Goal: Task Accomplishment & Management: Use online tool/utility

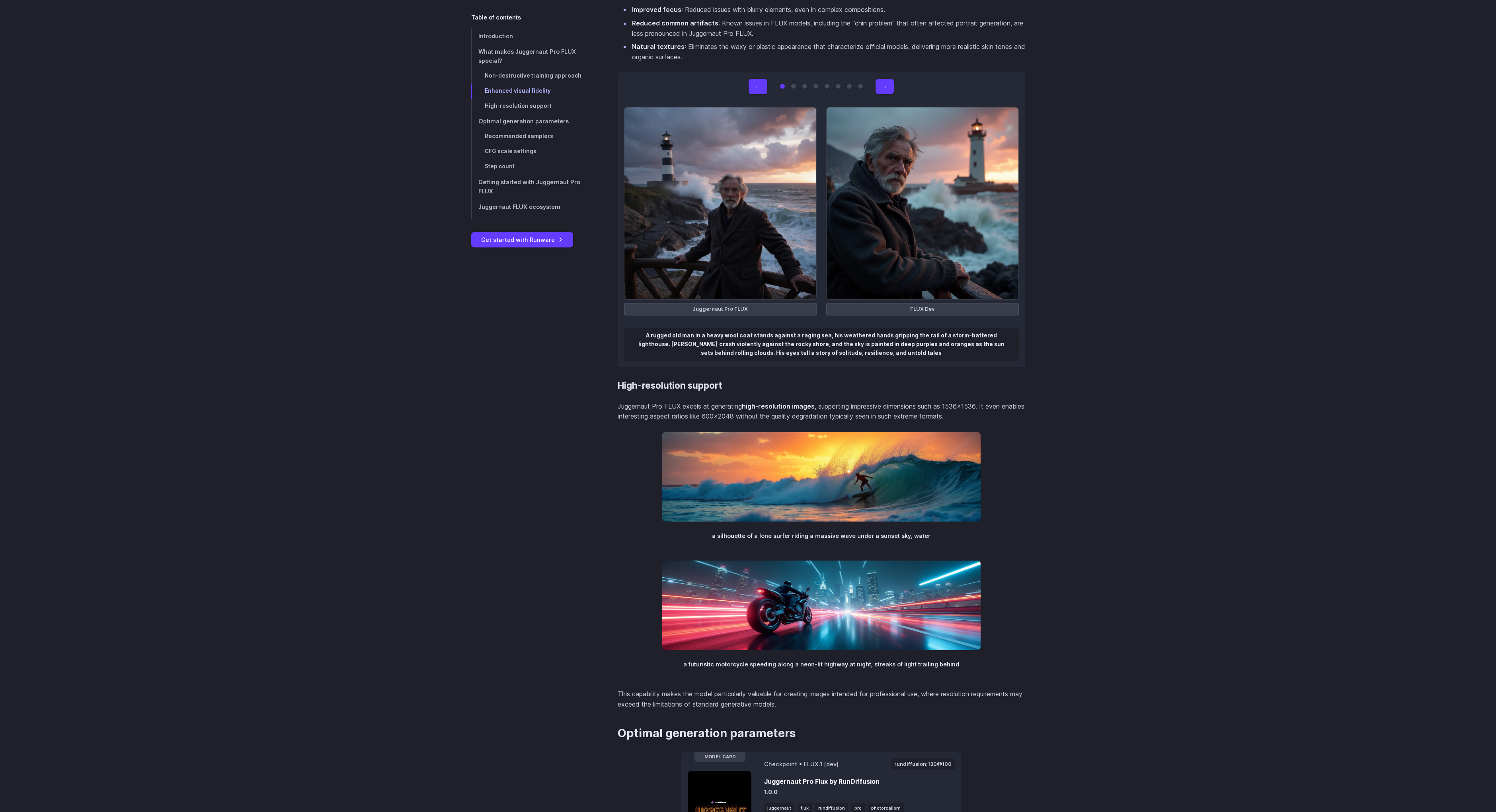
scroll to position [1188, 0]
click at [696, 310] on figcaption "Juggernaut Pro FLUX" at bounding box center [721, 308] width 193 height 13
copy figcaption "Juggernaut"
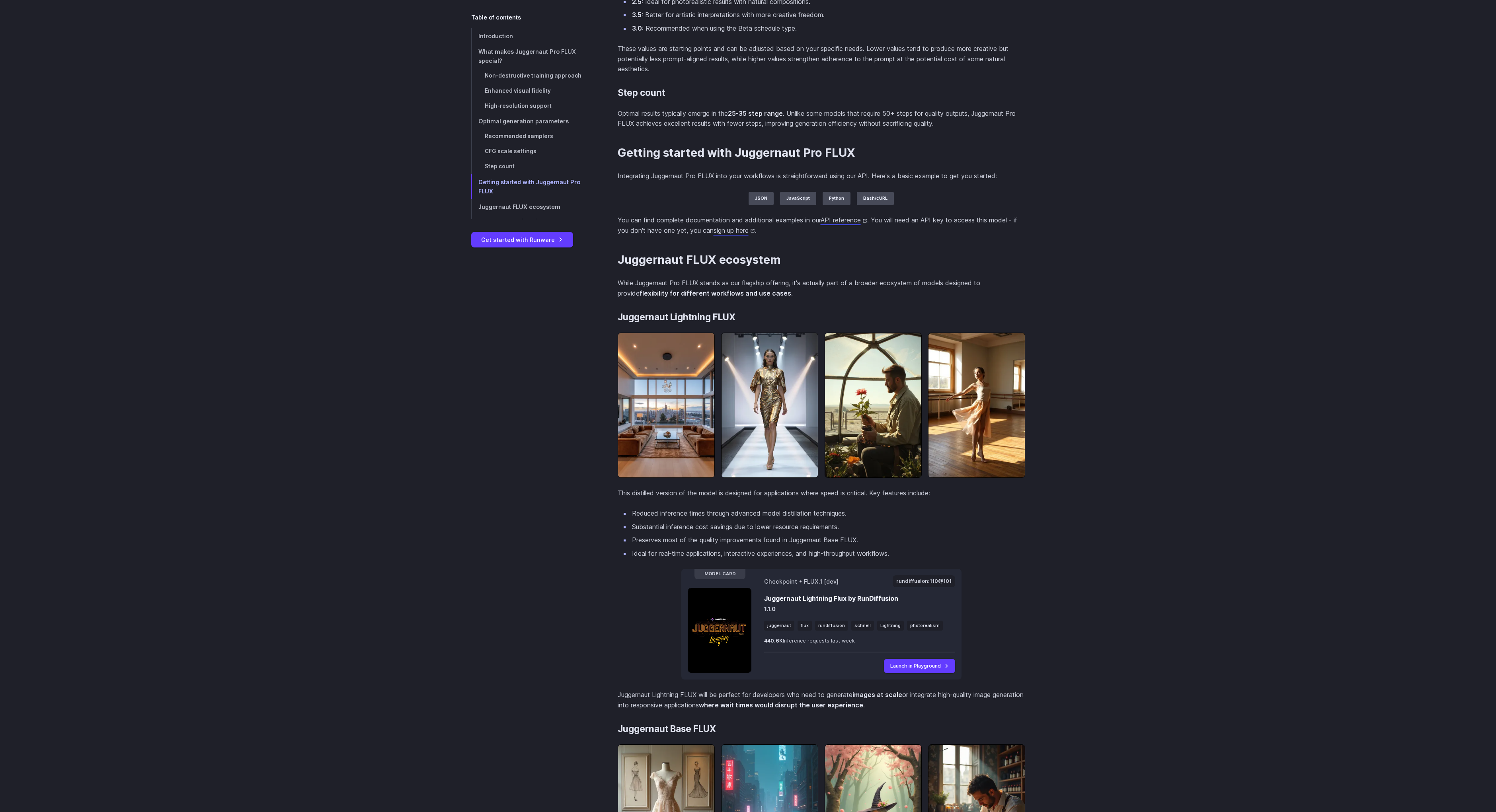
scroll to position [2192, 0]
drag, startPoint x: 687, startPoint y: 298, endPoint x: 715, endPoint y: 300, distance: 28.1
click at [0, 0] on span ""Euler Beta"" at bounding box center [0, 0] width 0 height 0
copy span "Euler Beta"
drag, startPoint x: 637, startPoint y: 300, endPoint x: 741, endPoint y: 298, distance: 104.0
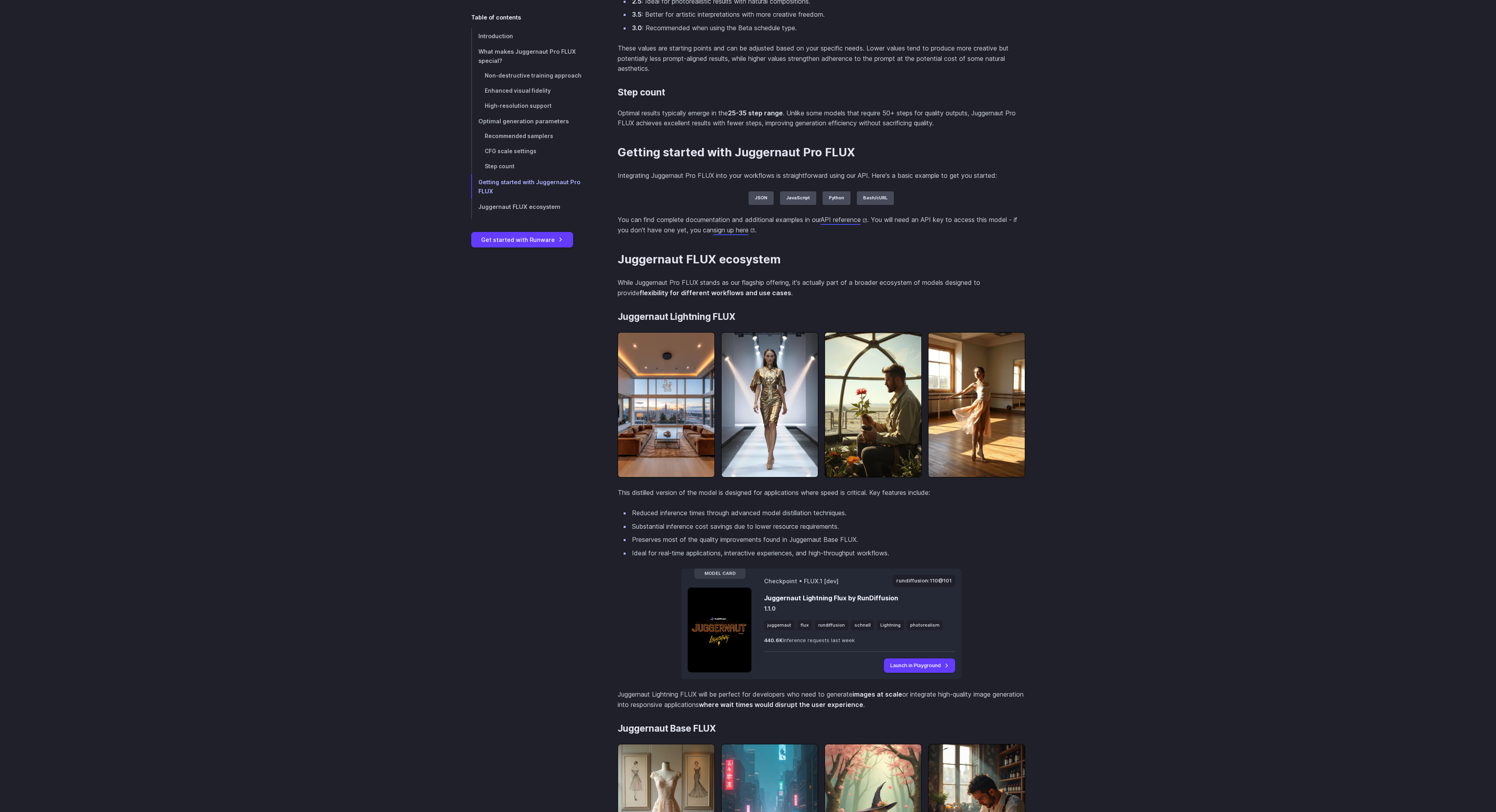
click at [0, 0] on span ""scheduler" : "Euler Beta" ," at bounding box center [0, 0] width 0 height 0
copy span ""scheduler" : "Euler Beta" ,"
click at [0, 0] on span "1536" at bounding box center [0, 0] width 0 height 0
copy span "1536"
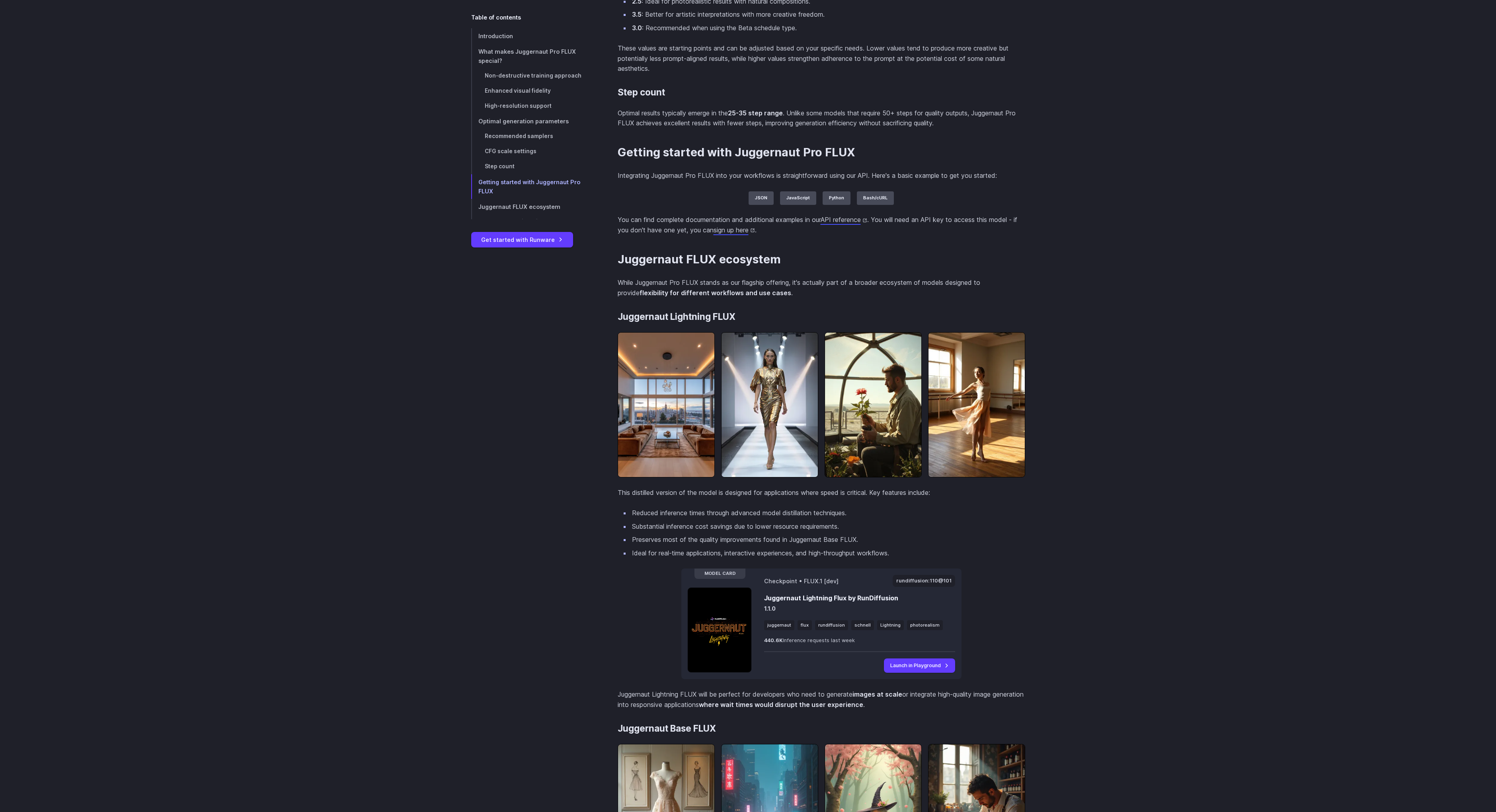
click at [0, 0] on span "1024" at bounding box center [0, 0] width 0 height 0
copy span "1024"
click at [0, 0] on span ""model" : "rundiffusion:130@100" ," at bounding box center [0, 0] width 0 height 0
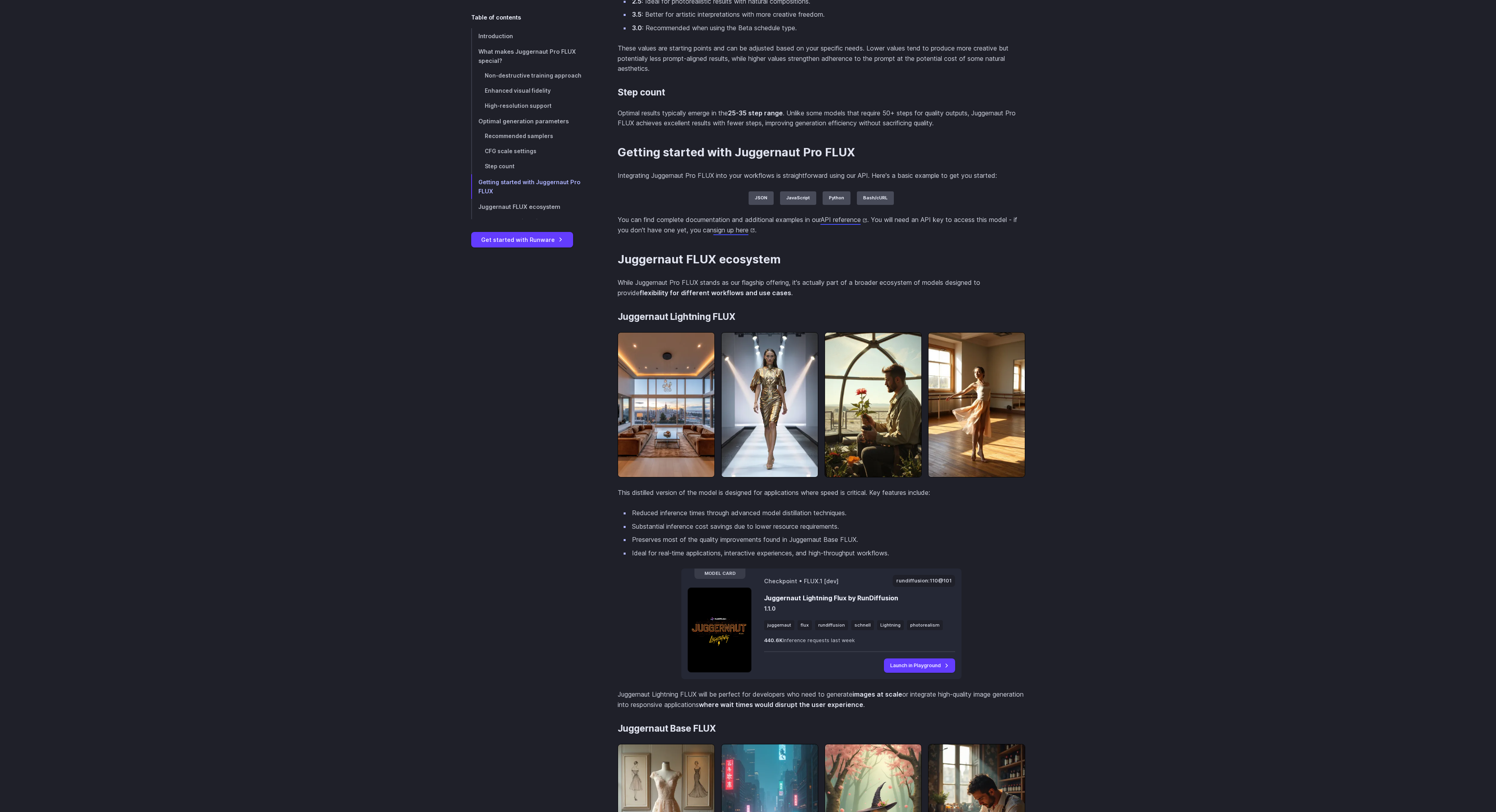
click at [0, 0] on span ""model" : "rundiffusion:130@100" ," at bounding box center [0, 0] width 0 height 0
click at [0, 0] on span ""positivePrompt" : "macro photography, blooming rose, natural light, in the sty…" at bounding box center [0, 0] width 0 height 0
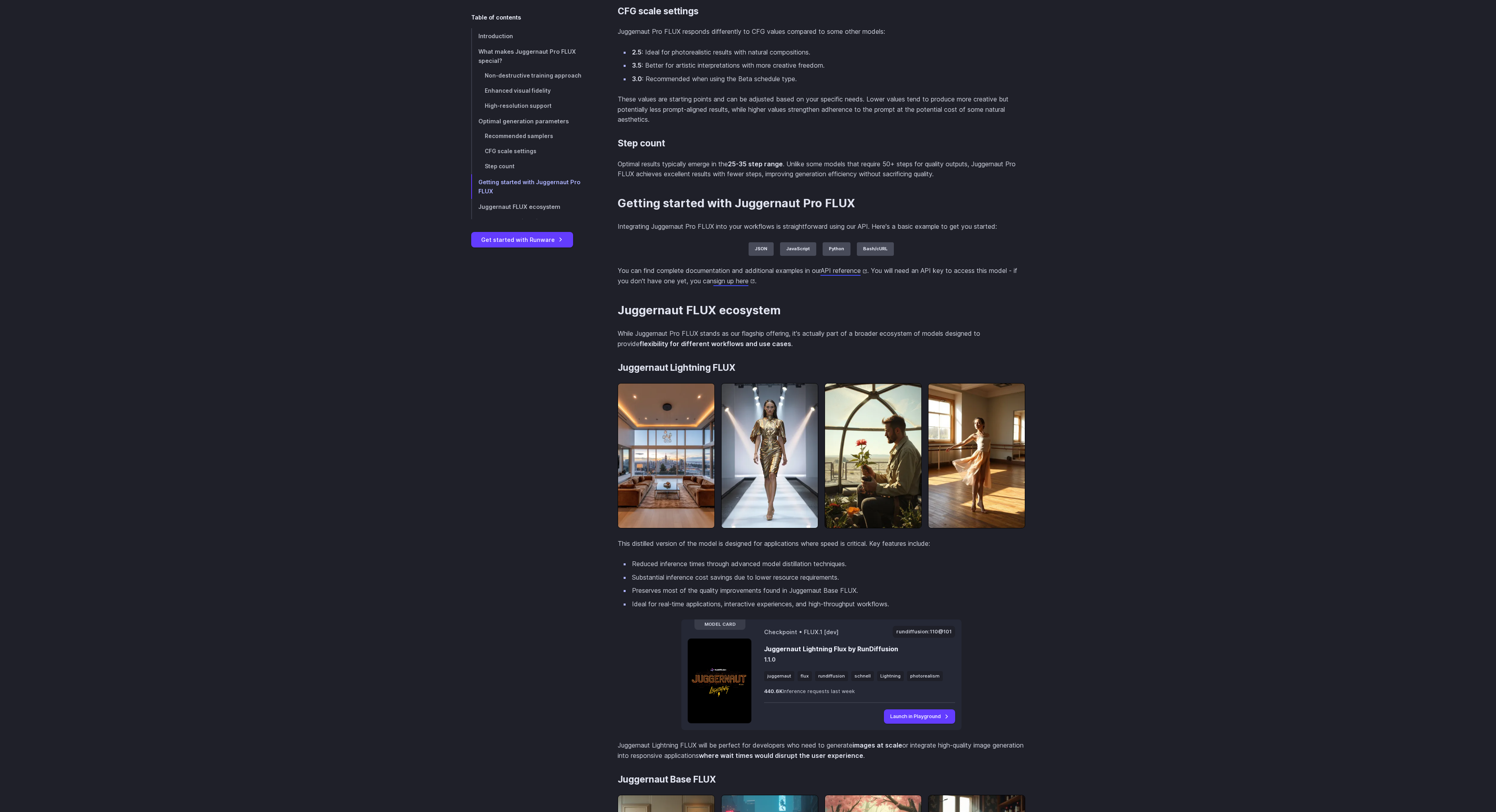
scroll to position [2106, 0]
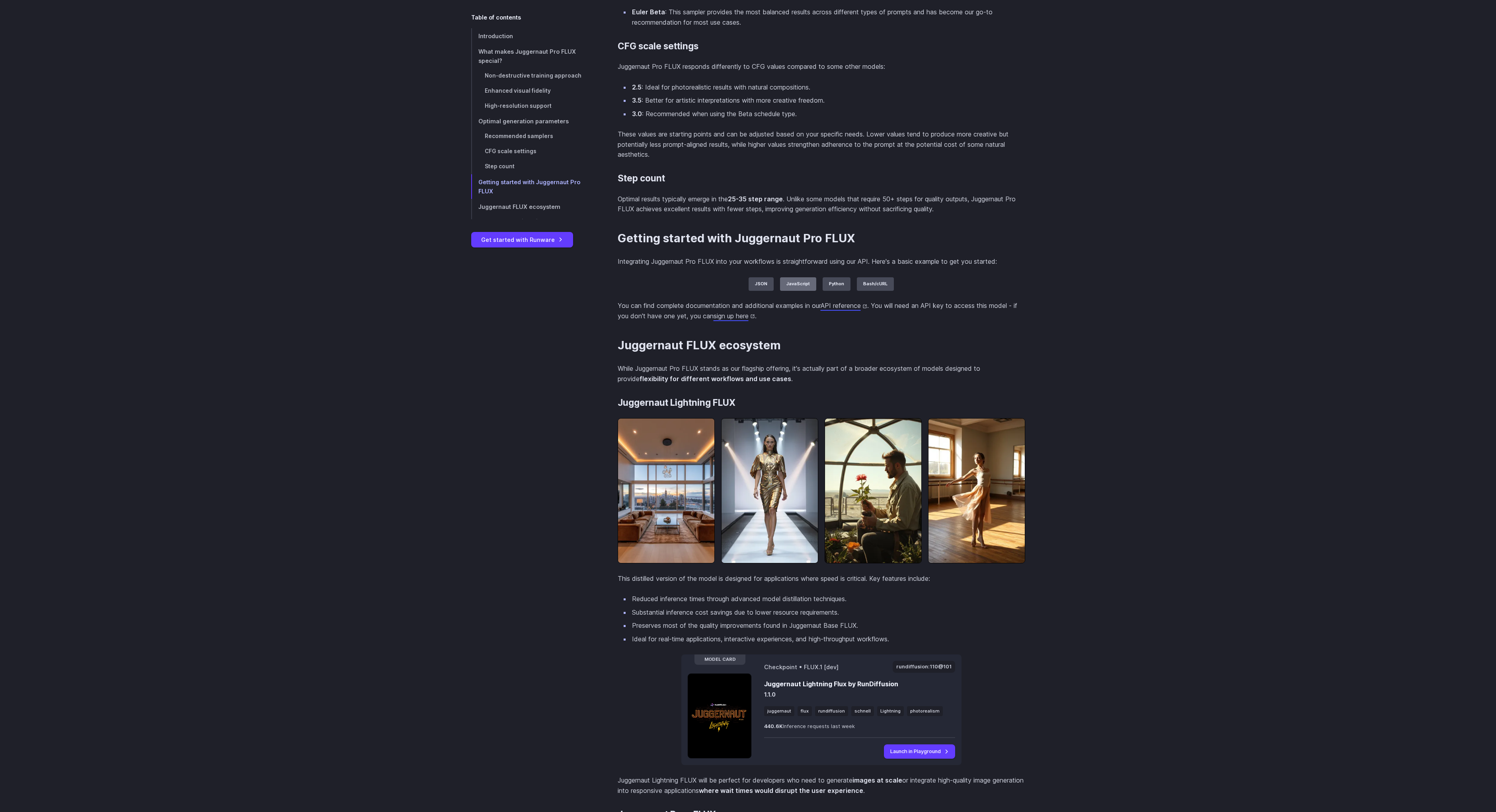
click at [806, 289] on label "JavaScript" at bounding box center [798, 285] width 36 height 14
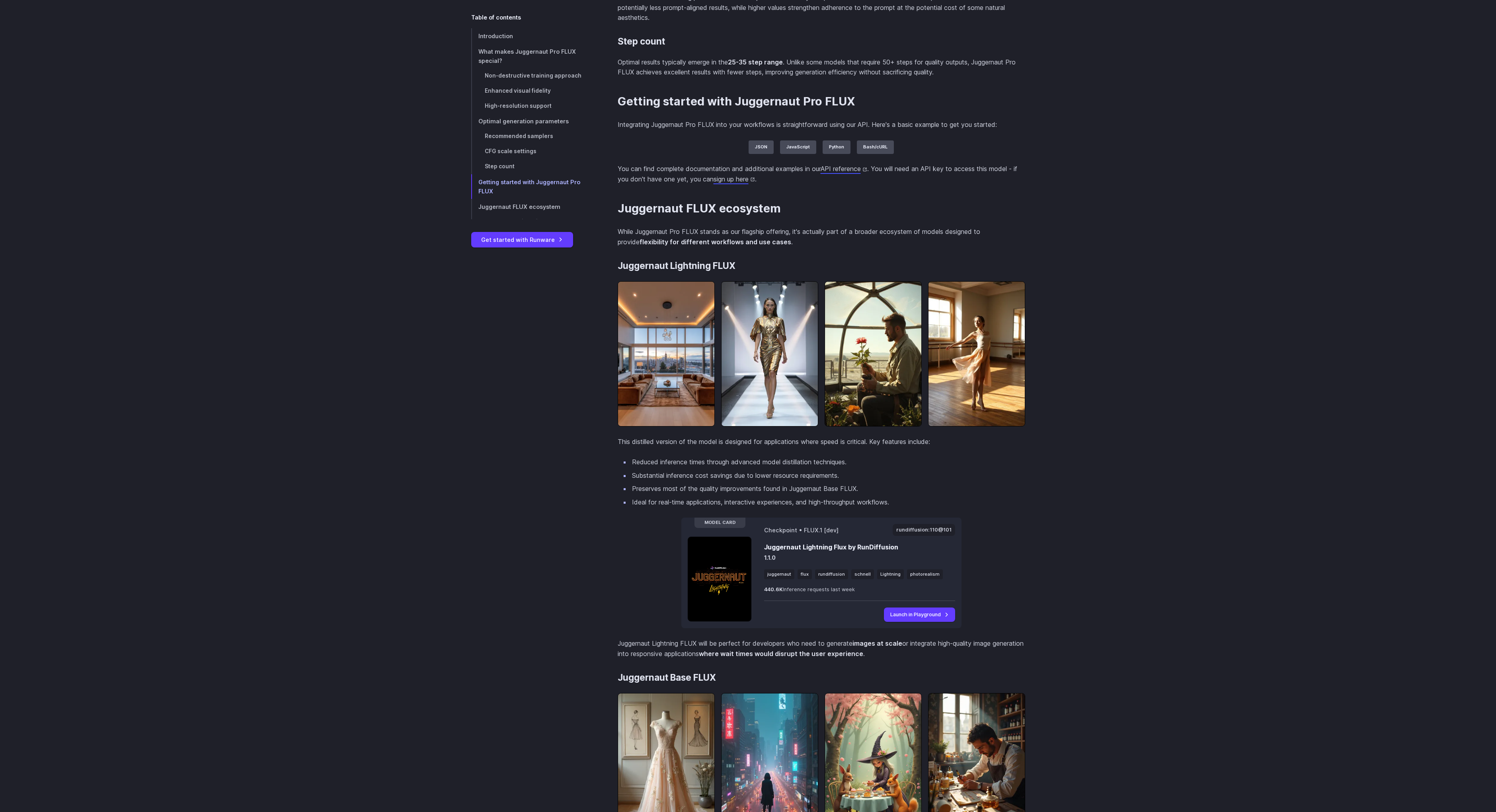
scroll to position [2246, 0]
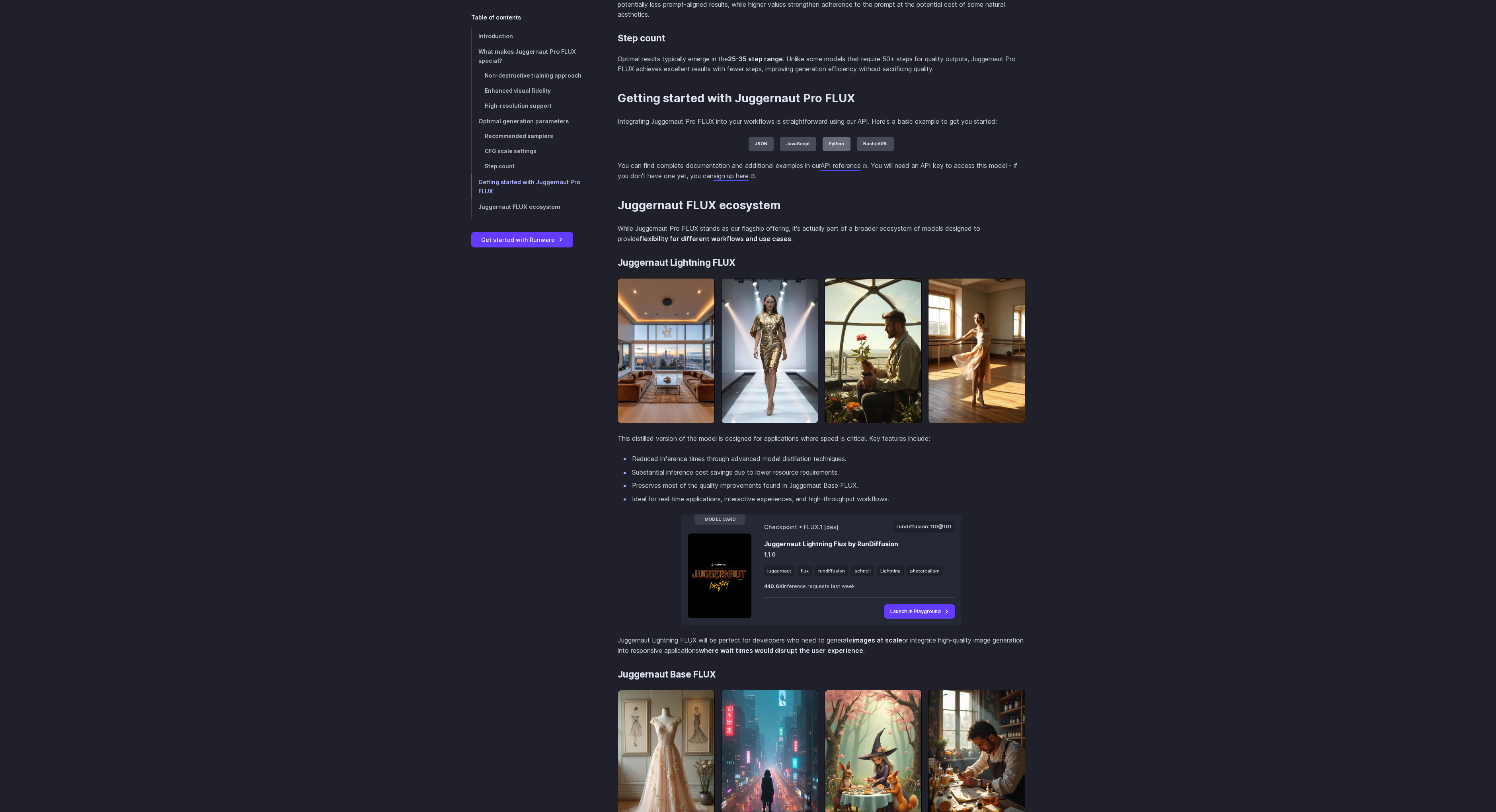
click at [828, 145] on label "Python" at bounding box center [836, 144] width 28 height 14
click at [785, 147] on label "JavaScript" at bounding box center [798, 144] width 36 height 14
click at [869, 146] on label "Bash/cURL" at bounding box center [875, 144] width 37 height 14
click at [825, 148] on label "Python" at bounding box center [836, 144] width 28 height 14
click at [761, 147] on label "JSON" at bounding box center [760, 144] width 25 height 14
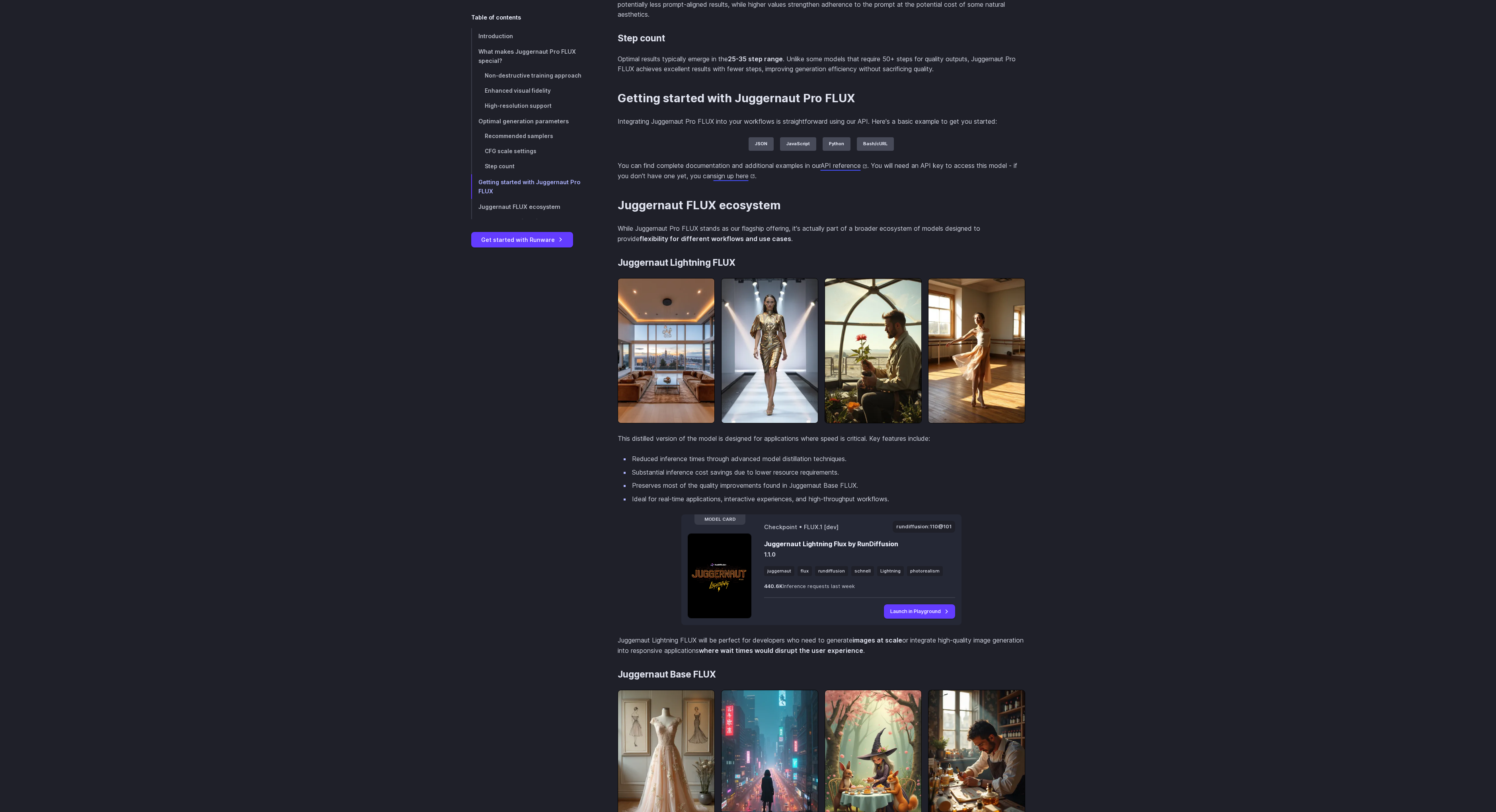
click at [706, 141] on div "JSON [ { "taskType" : "imageInference" , "taskUUID" : "f47ac10b-58cc-4372-a567-…" at bounding box center [821, 144] width 408 height 14
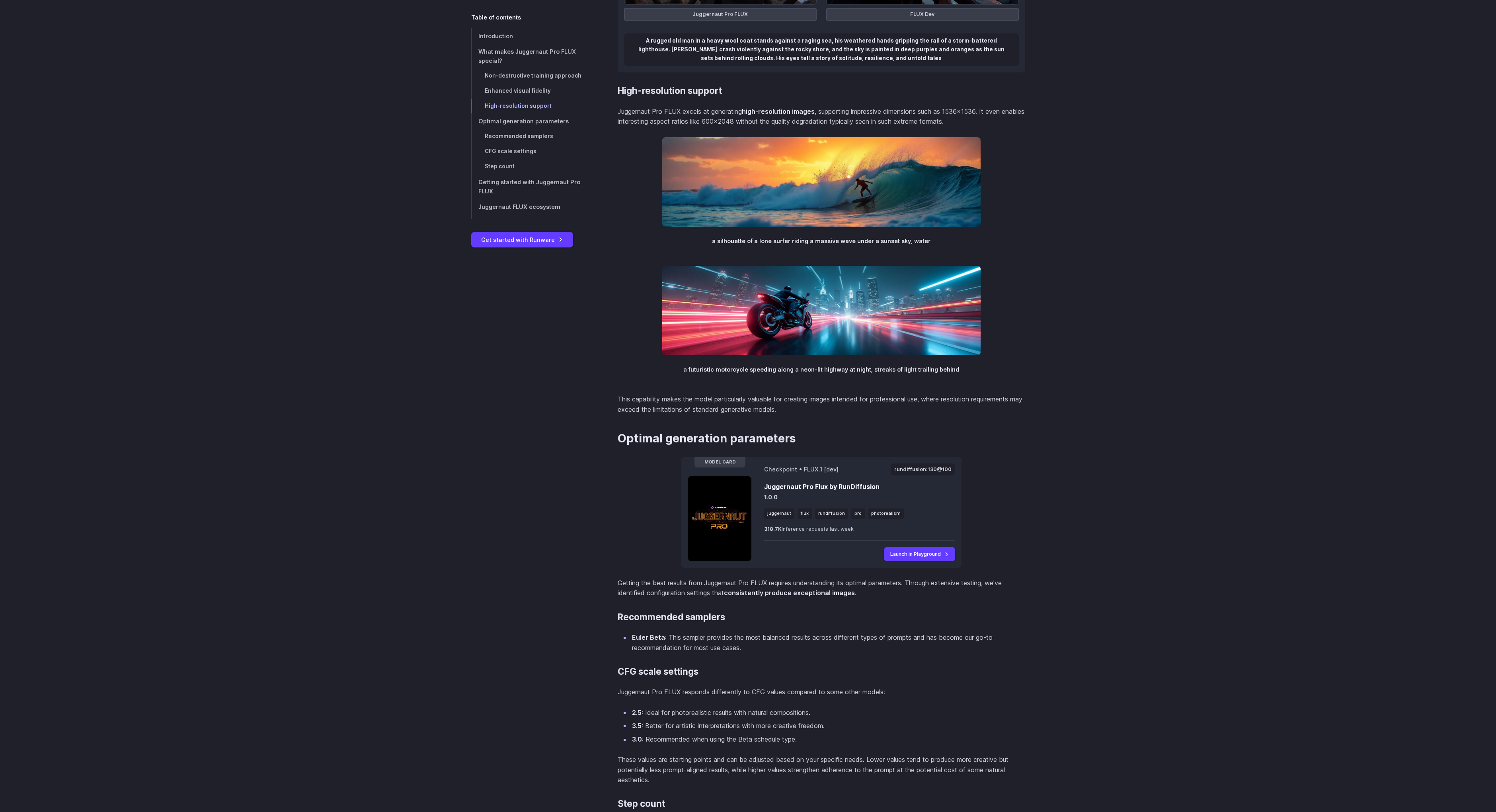
scroll to position [1483, 0]
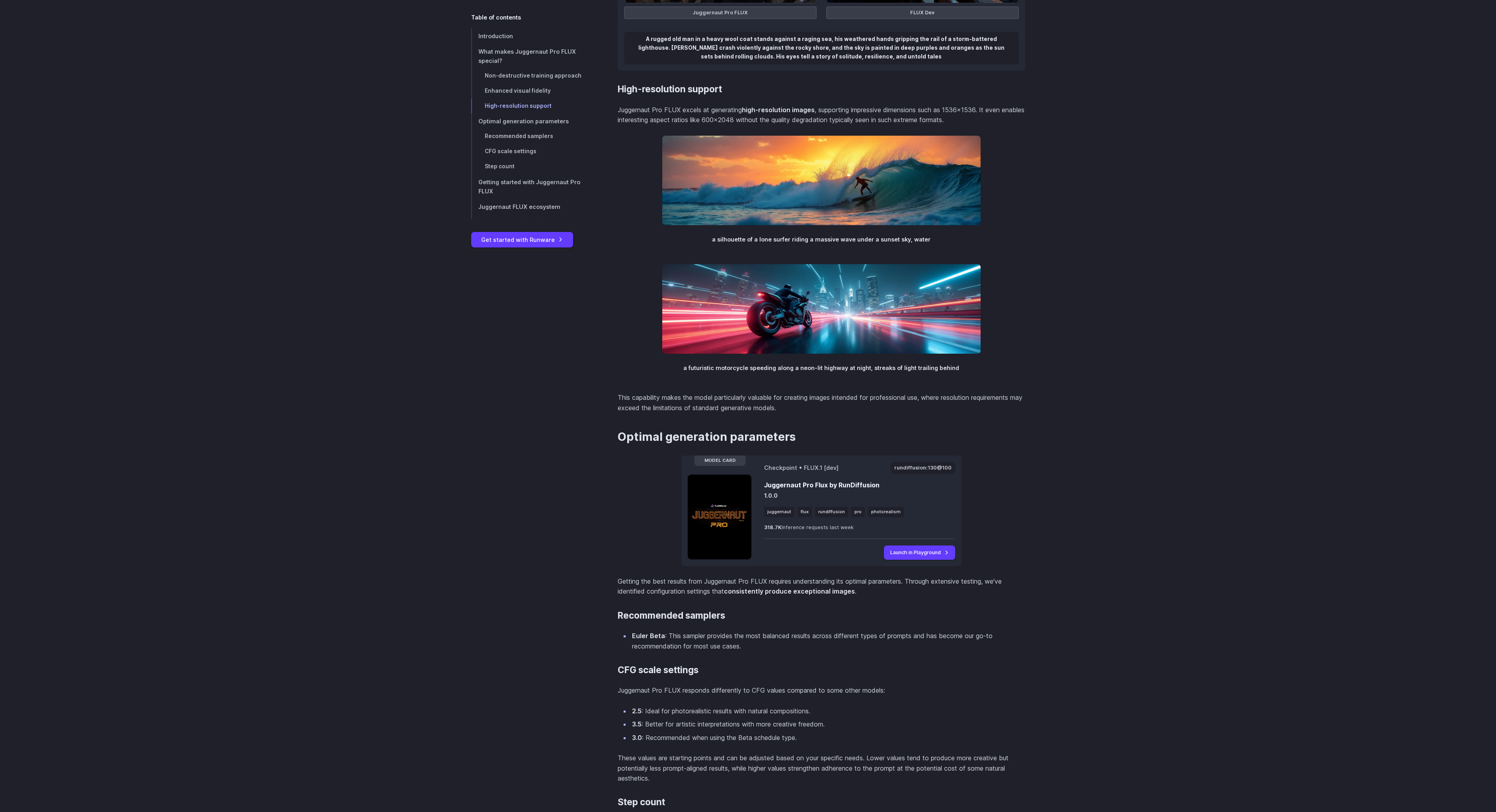
click at [1168, 314] on div "Introduction Today, in partnership with RunDiffusion, we're excited to announce…" at bounding box center [748, 508] width 1496 height 3403
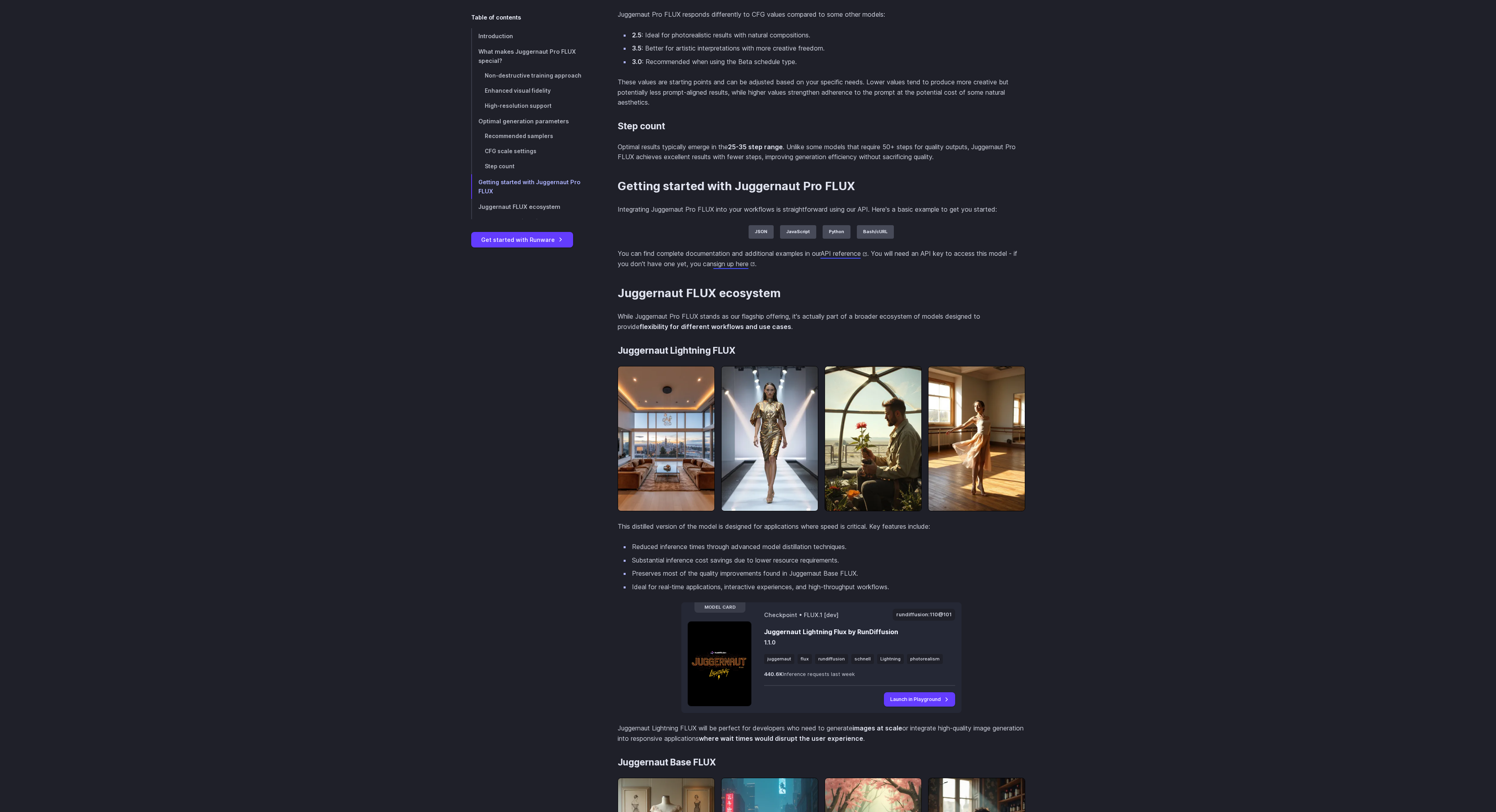
scroll to position [2122, 0]
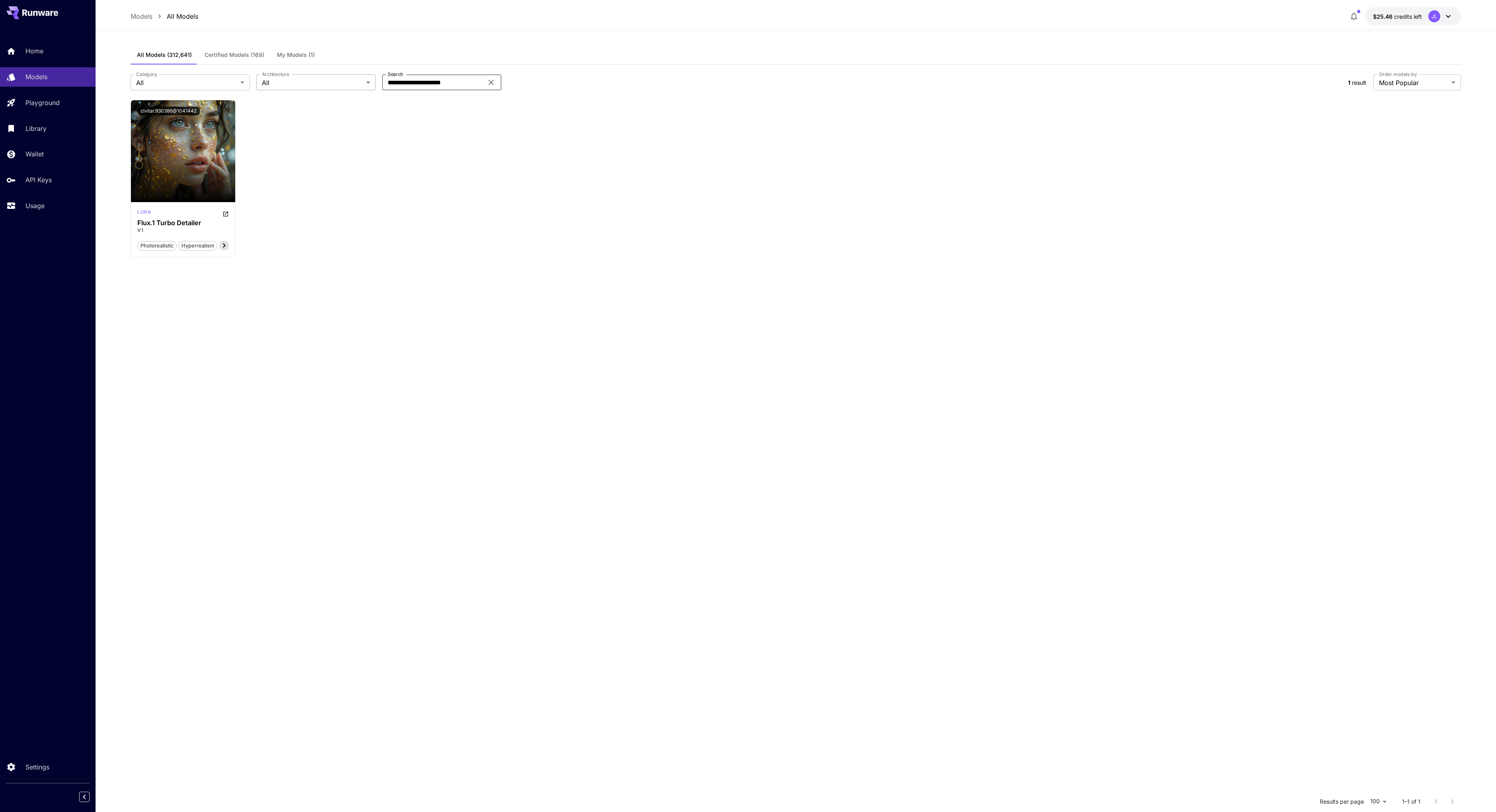
drag, startPoint x: 432, startPoint y: 81, endPoint x: 297, endPoint y: 78, distance: 135.0
click at [297, 78] on div "**********" at bounding box center [737, 82] width 1211 height 16
paste input "text"
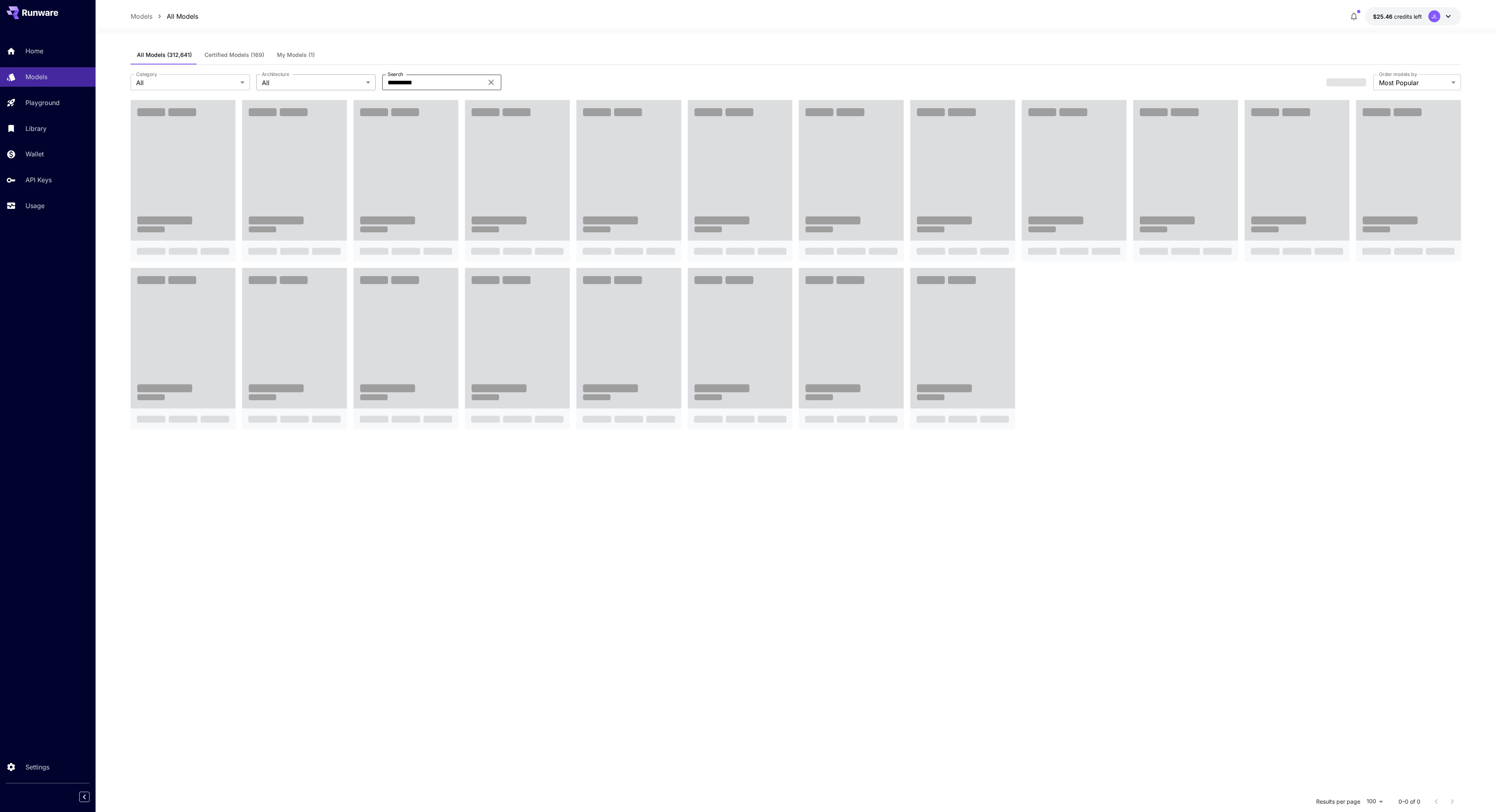
type input "**********"
click at [298, 88] on body "**********" at bounding box center [750, 478] width 1502 height 957
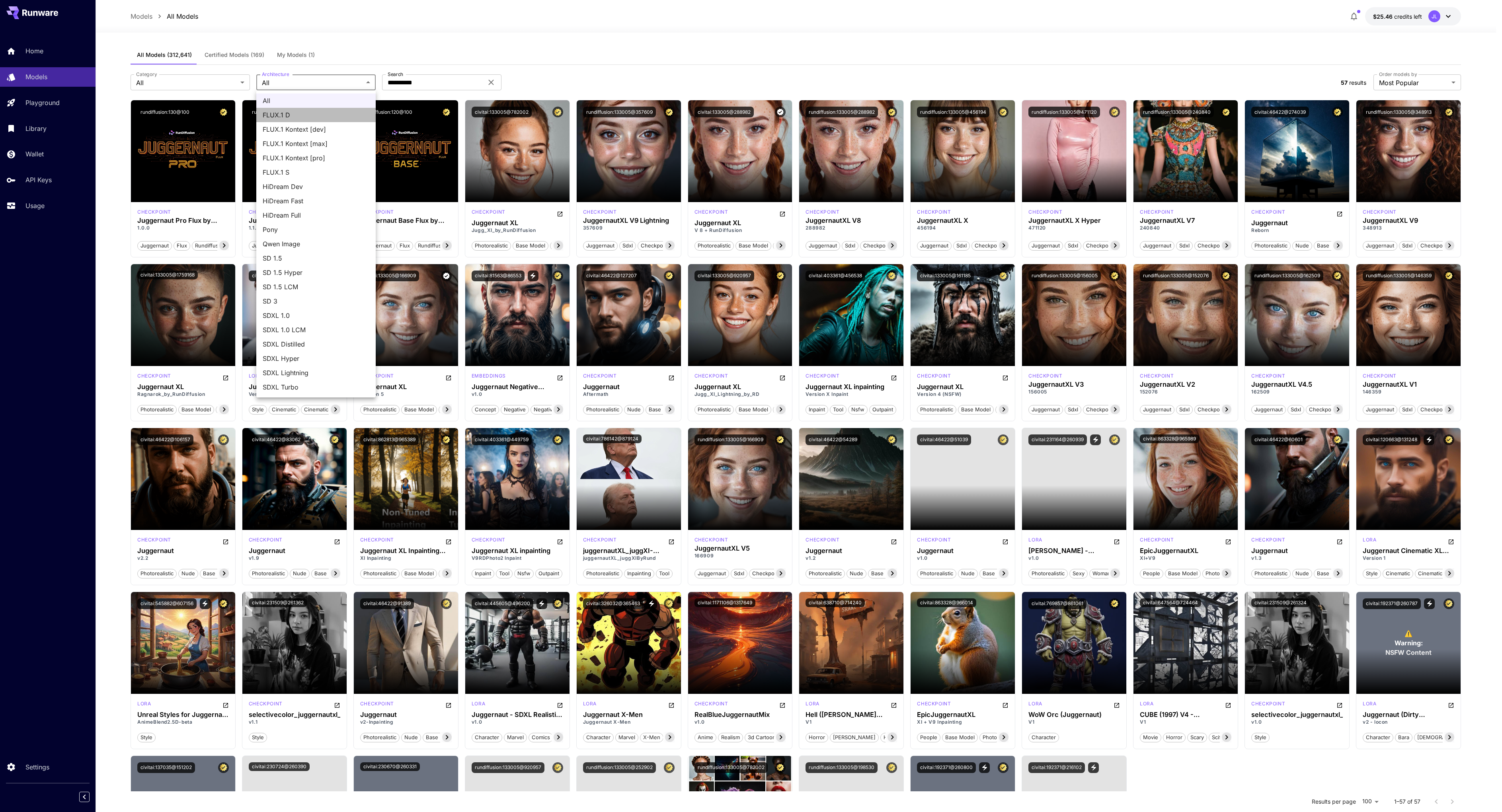
click at [296, 117] on span "FLUX.1 D" at bounding box center [316, 115] width 107 height 10
type input "******"
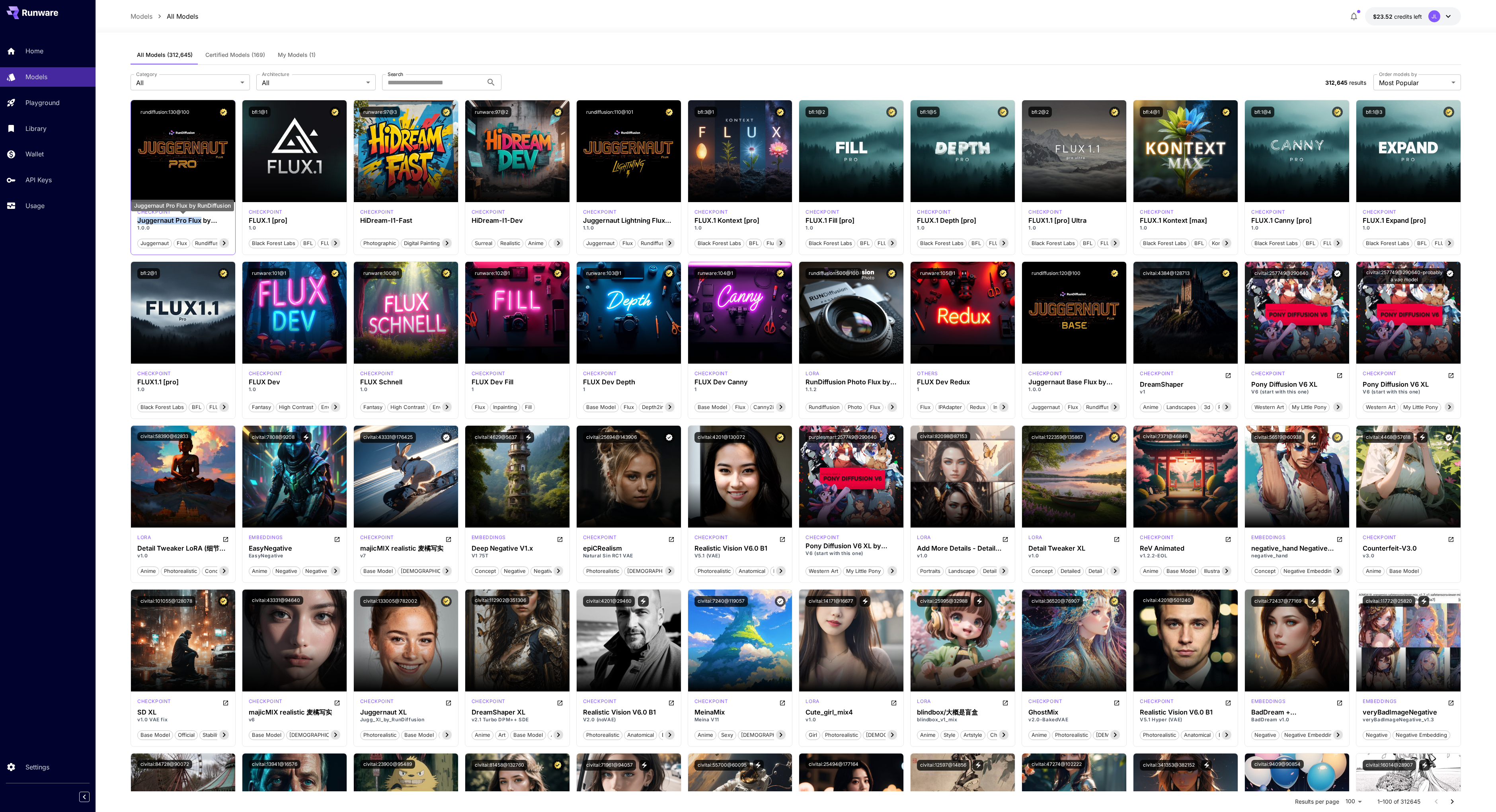
copy h3 "Juggernaut Pro Flux"
drag, startPoint x: 137, startPoint y: 219, endPoint x: 201, endPoint y: 220, distance: 64.0
click at [201, 220] on h3 "Juggernaut Pro Flux by RunDiffusion" at bounding box center [183, 221] width 92 height 8
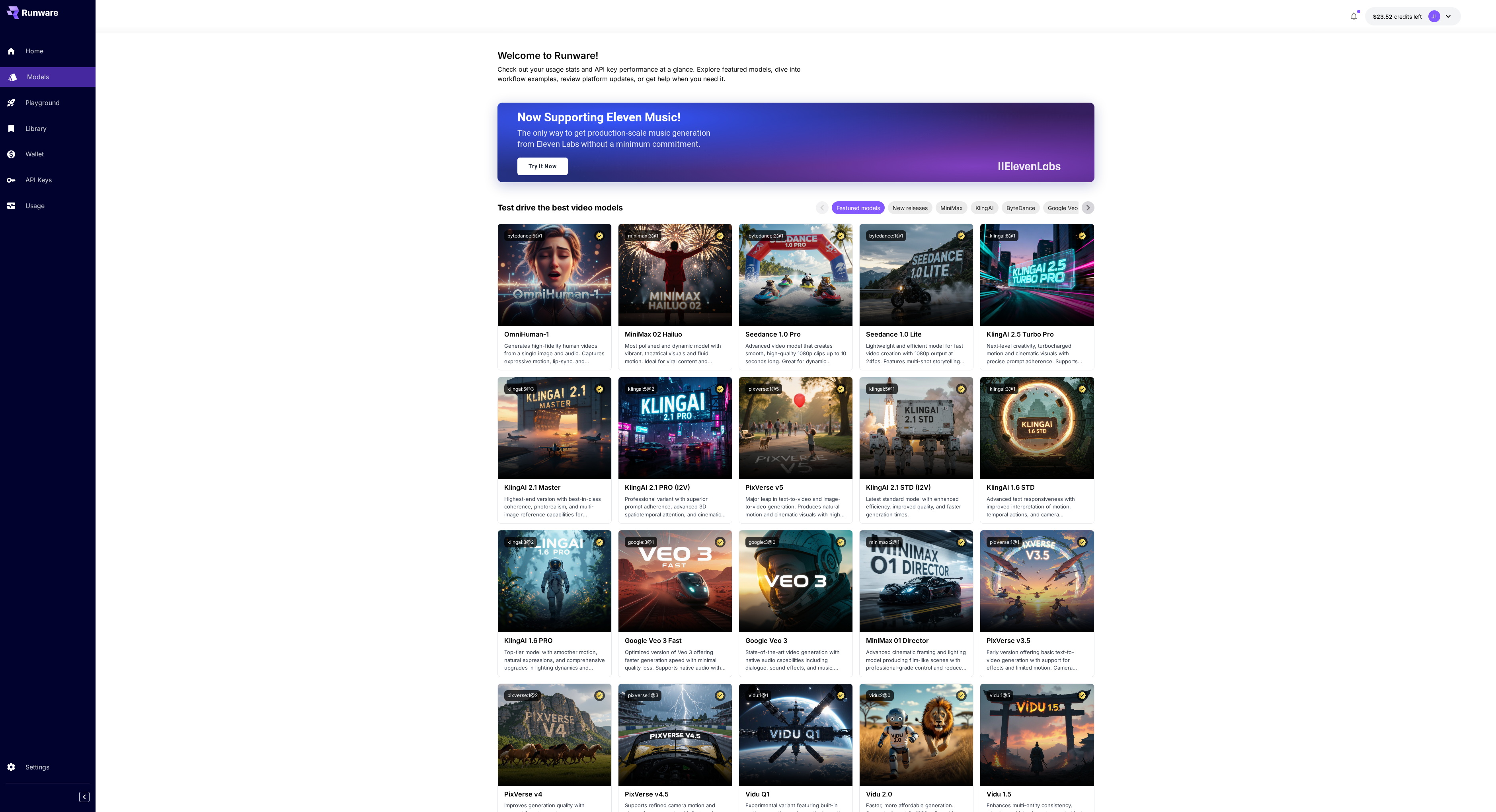
click at [49, 81] on p "Models" at bounding box center [38, 77] width 22 height 10
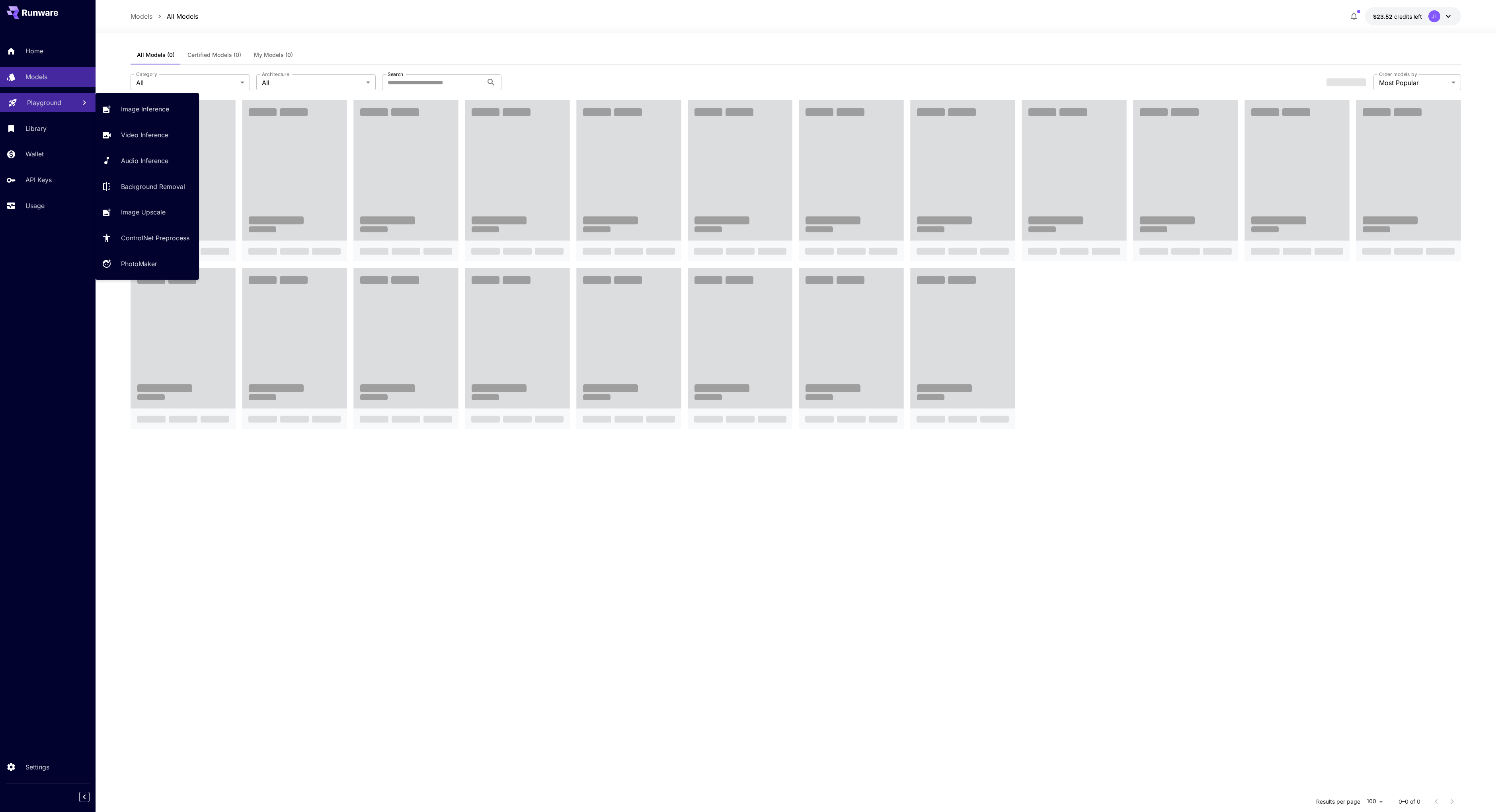
click at [50, 106] on p "Playground" at bounding box center [44, 103] width 34 height 10
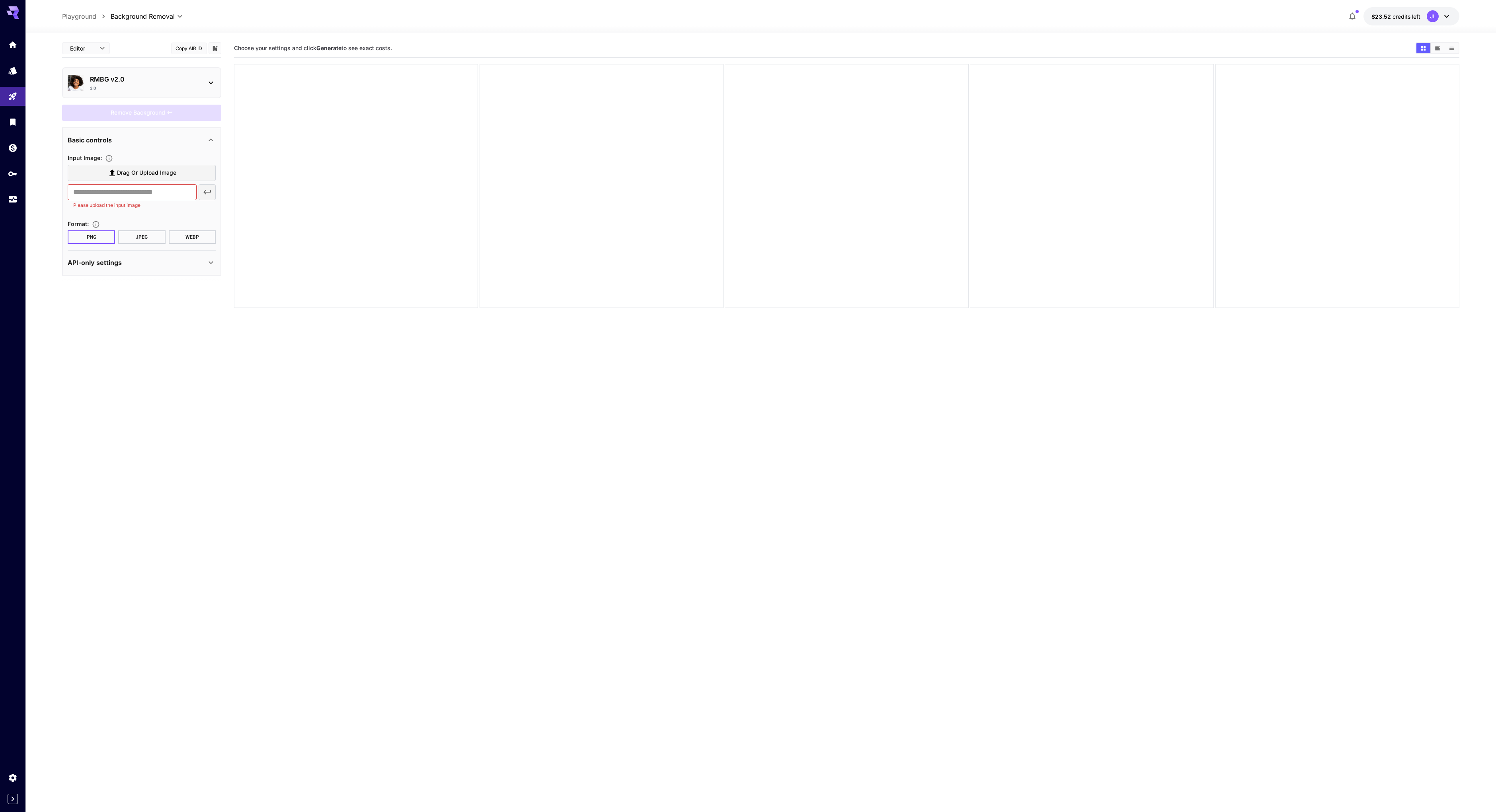
click at [161, 83] on p "RMBG v2.0" at bounding box center [145, 79] width 110 height 10
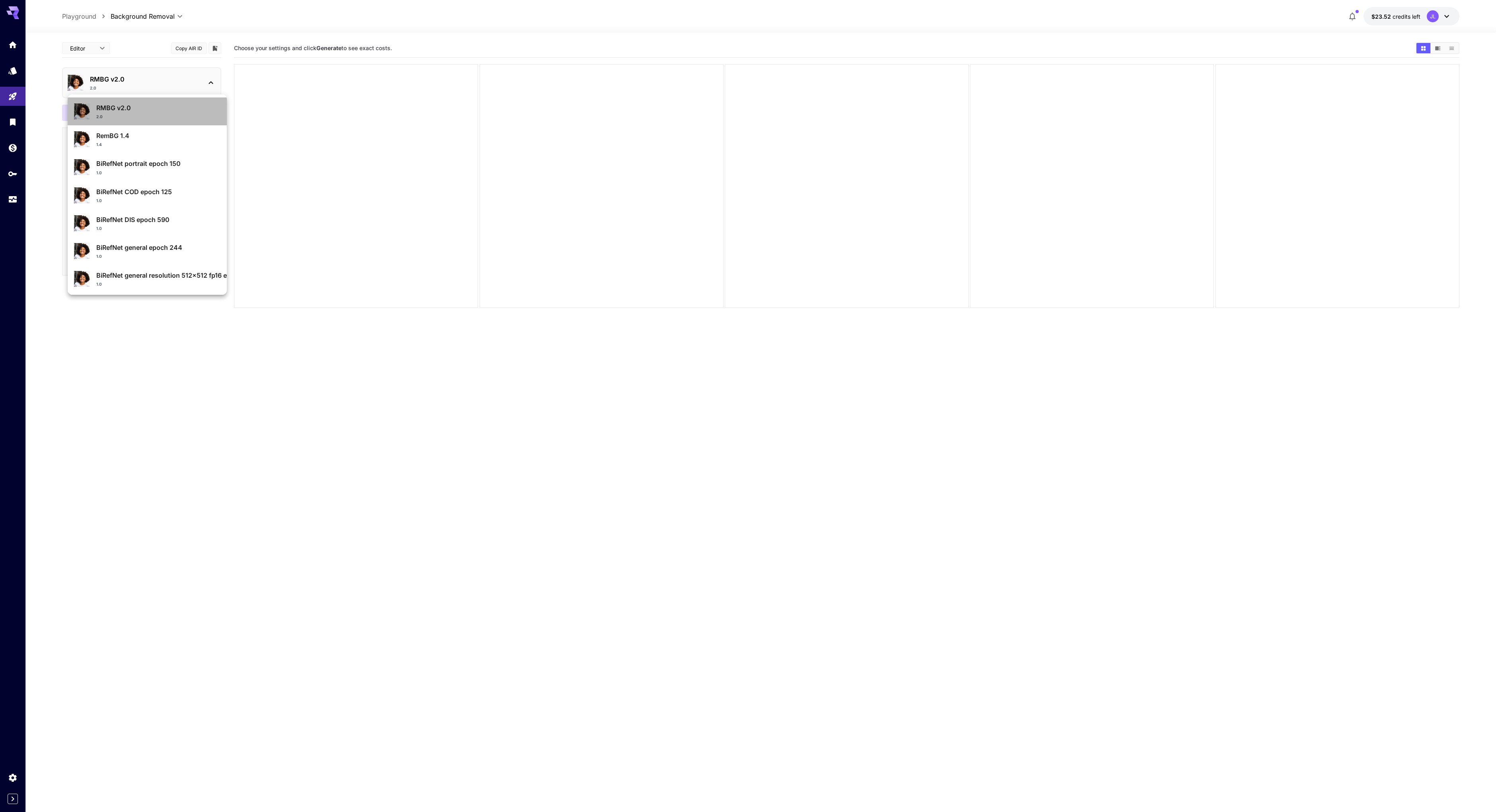
click at [166, 107] on p "RMBG v2.0" at bounding box center [158, 108] width 124 height 10
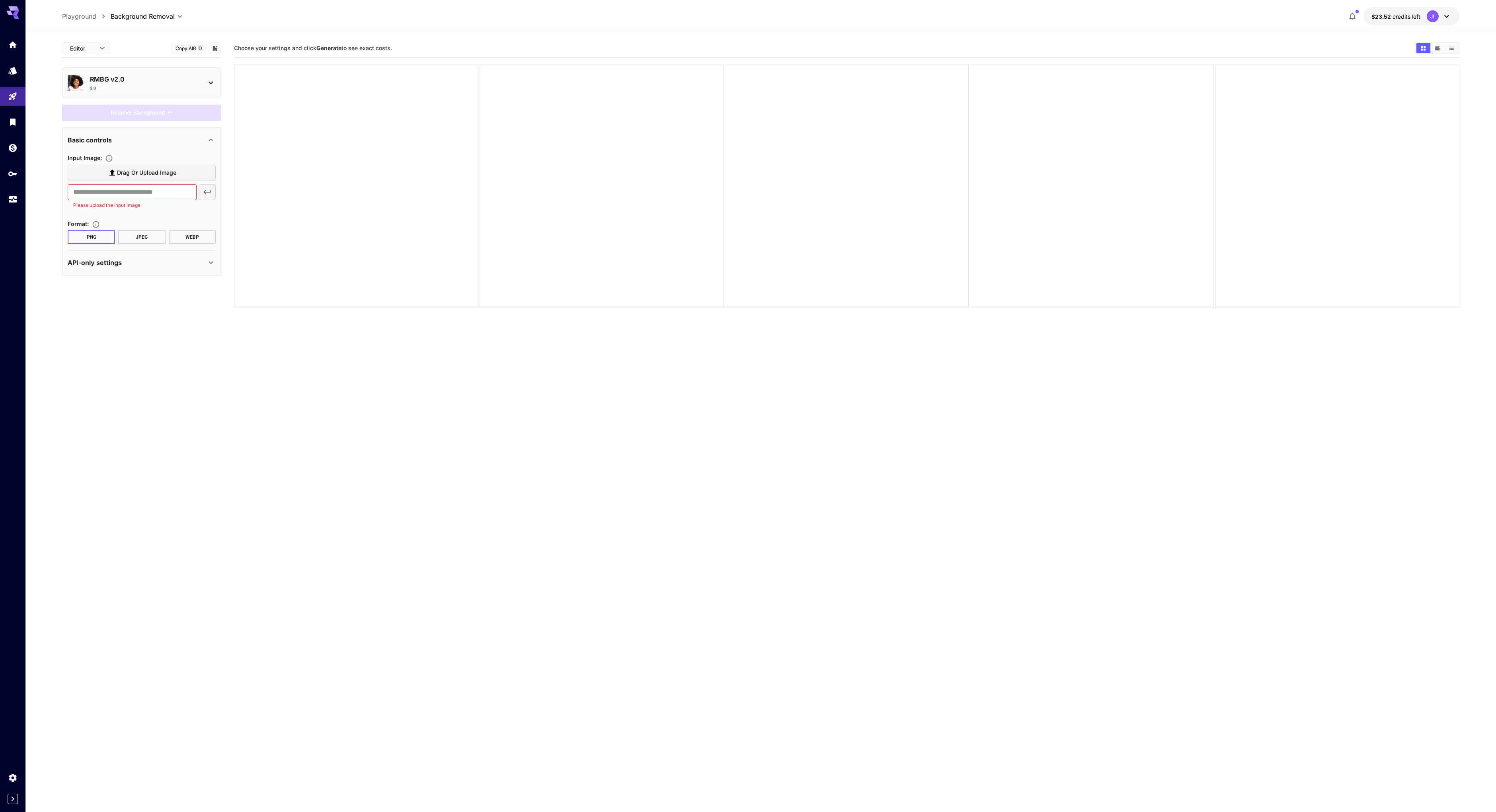
click at [154, 171] on span "Drag or upload image" at bounding box center [146, 173] width 59 height 10
click at [0, 0] on input "Drag or upload image" at bounding box center [0, 0] width 0 height 0
type input "**********"
click at [145, 114] on div "Remove Background" at bounding box center [141, 113] width 159 height 16
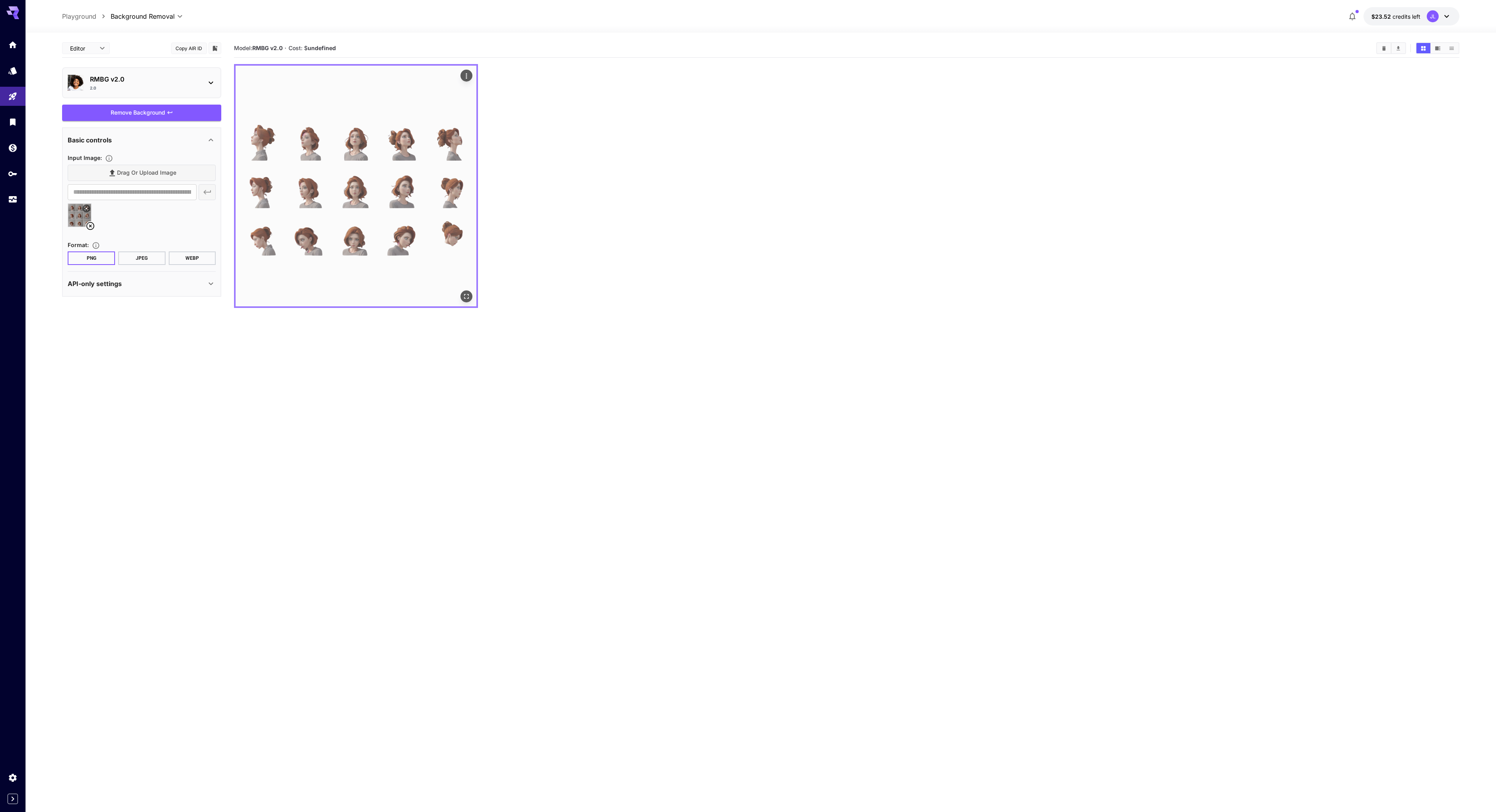
click at [354, 178] on img at bounding box center [356, 186] width 241 height 241
click at [471, 74] on icon "Actions" at bounding box center [467, 76] width 8 height 8
click at [422, 156] on li "Download" at bounding box center [411, 155] width 113 height 15
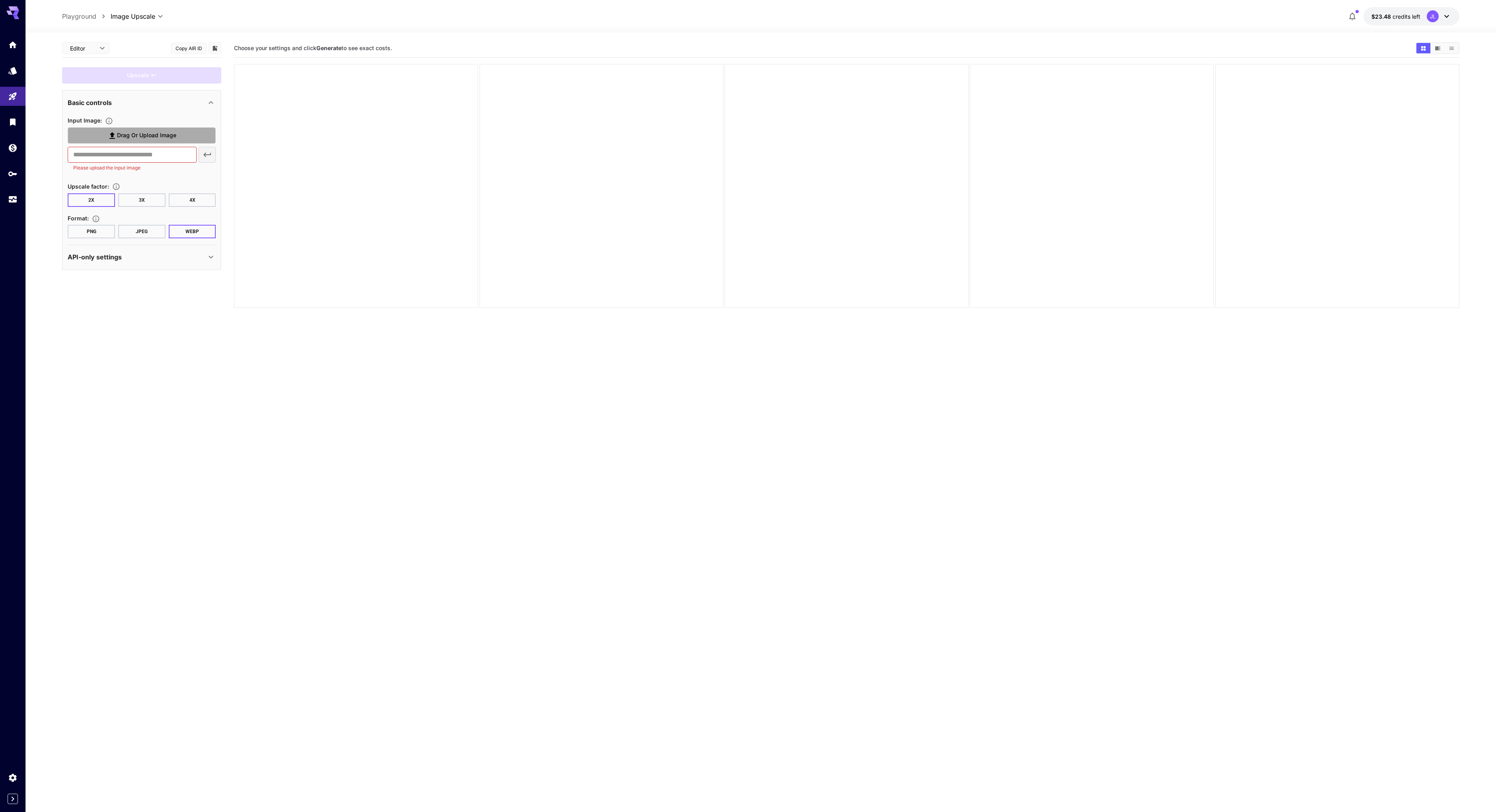
click at [146, 134] on span "Drag or upload image" at bounding box center [146, 136] width 59 height 10
click at [0, 0] on input "Drag or upload image" at bounding box center [0, 0] width 0 height 0
type input "**********"
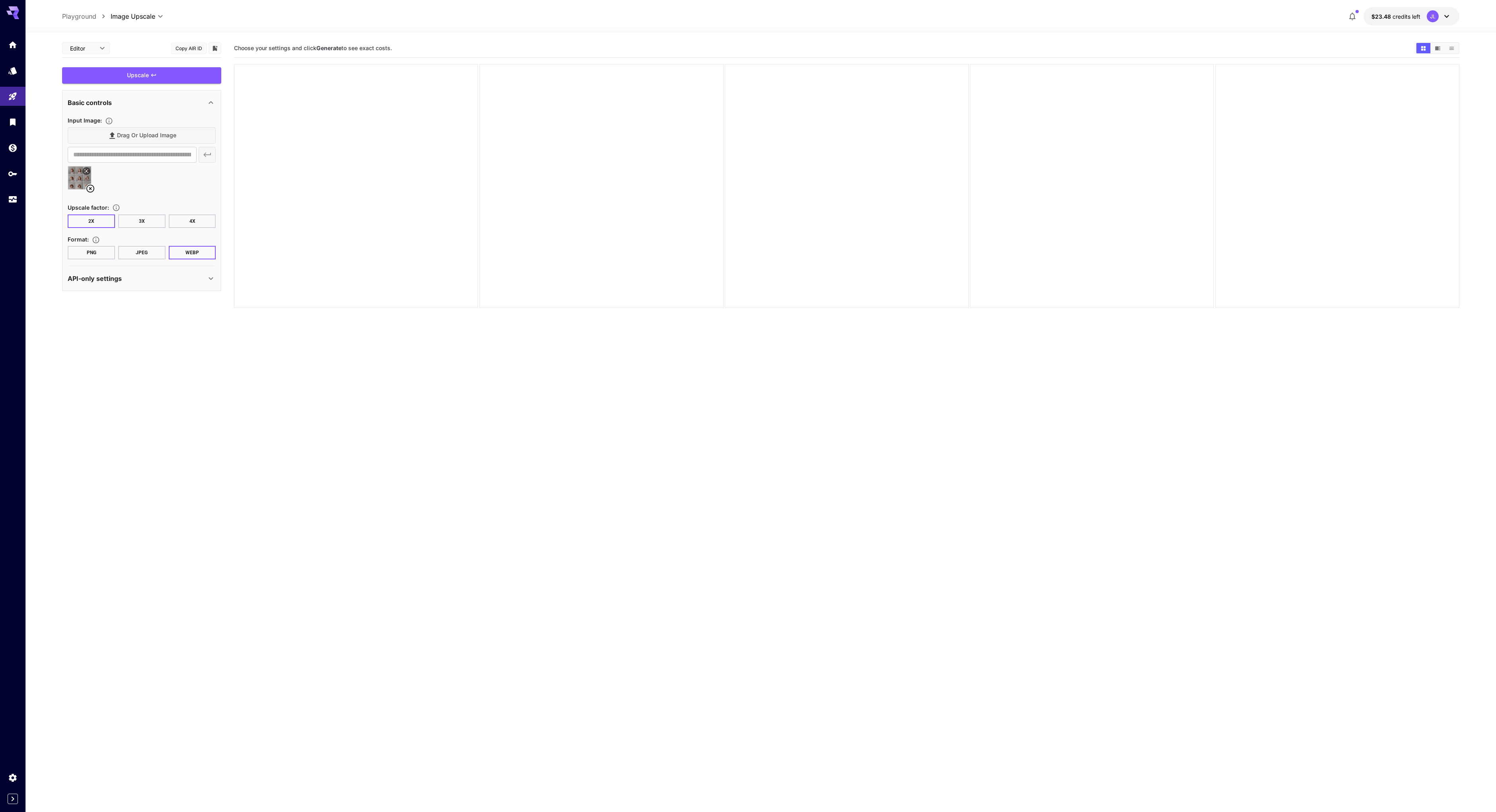
click at [98, 254] on button "PNG" at bounding box center [91, 253] width 47 height 14
drag, startPoint x: 398, startPoint y: 147, endPoint x: 200, endPoint y: 79, distance: 209.4
click at [200, 79] on main "**********" at bounding box center [760, 447] width 1397 height 818
click at [154, 101] on div "Basic controls" at bounding box center [137, 103] width 139 height 10
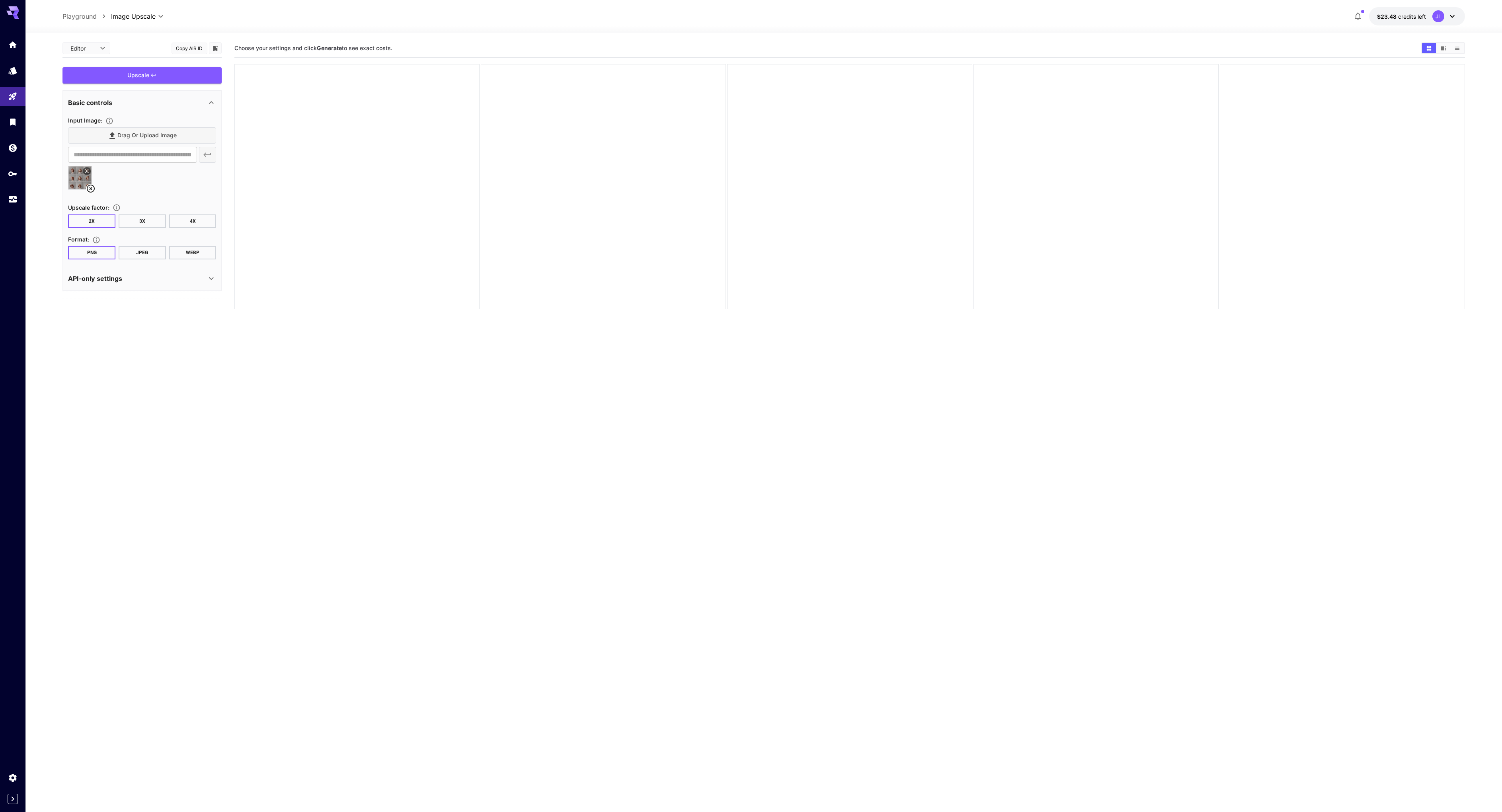
click at [97, 49] on body "**********" at bounding box center [751, 437] width 1502 height 875
click at [102, 48] on div at bounding box center [751, 406] width 1502 height 812
click at [158, 76] on div "Upscale" at bounding box center [141, 75] width 159 height 16
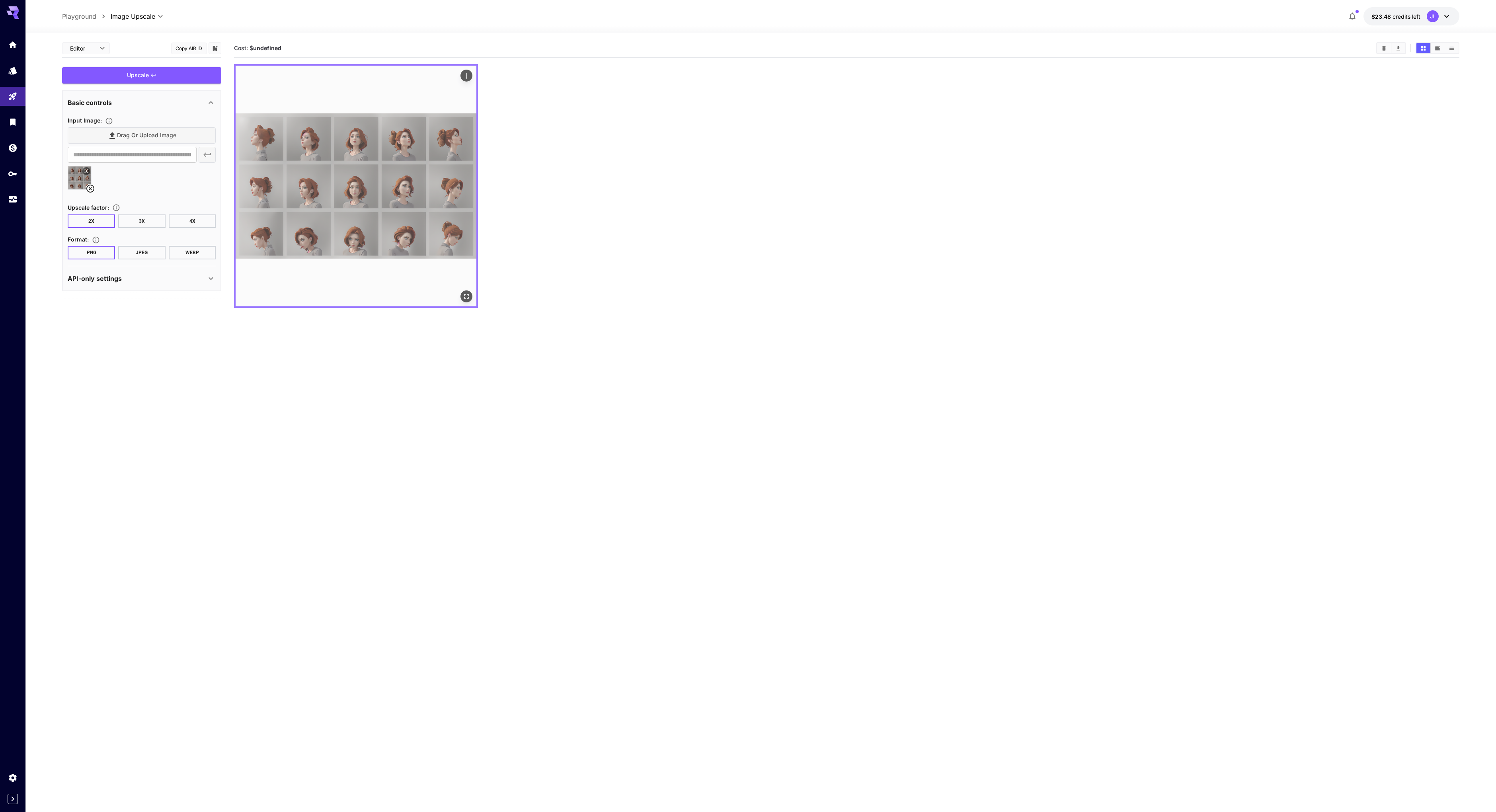
click at [468, 76] on icon "Actions" at bounding box center [467, 76] width 8 height 8
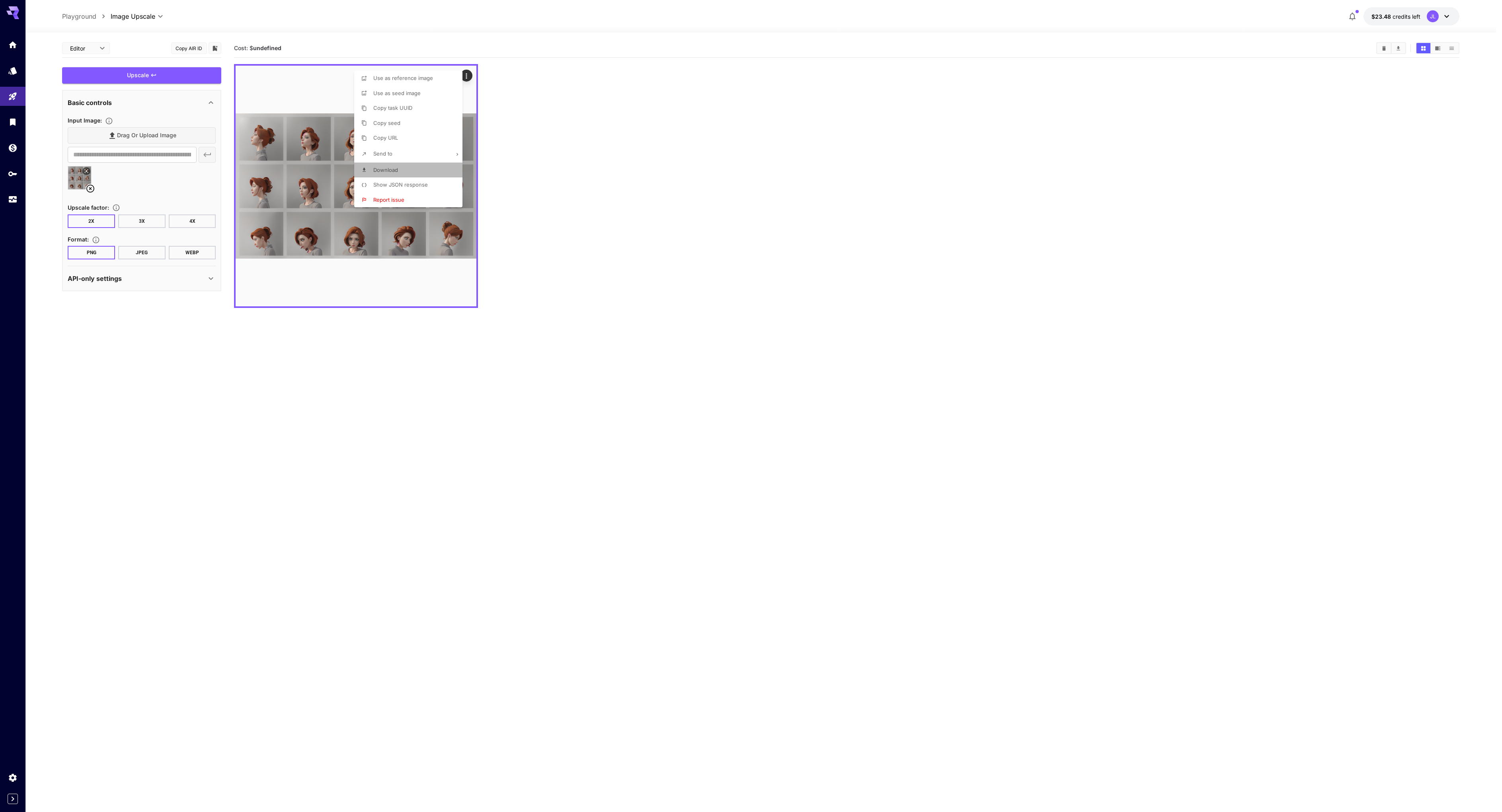
click at [412, 169] on li "Download" at bounding box center [411, 170] width 113 height 15
click at [982, 124] on div at bounding box center [751, 406] width 1502 height 812
click at [82, 177] on img at bounding box center [79, 177] width 23 height 23
click at [86, 191] on icon at bounding box center [91, 189] width 10 height 10
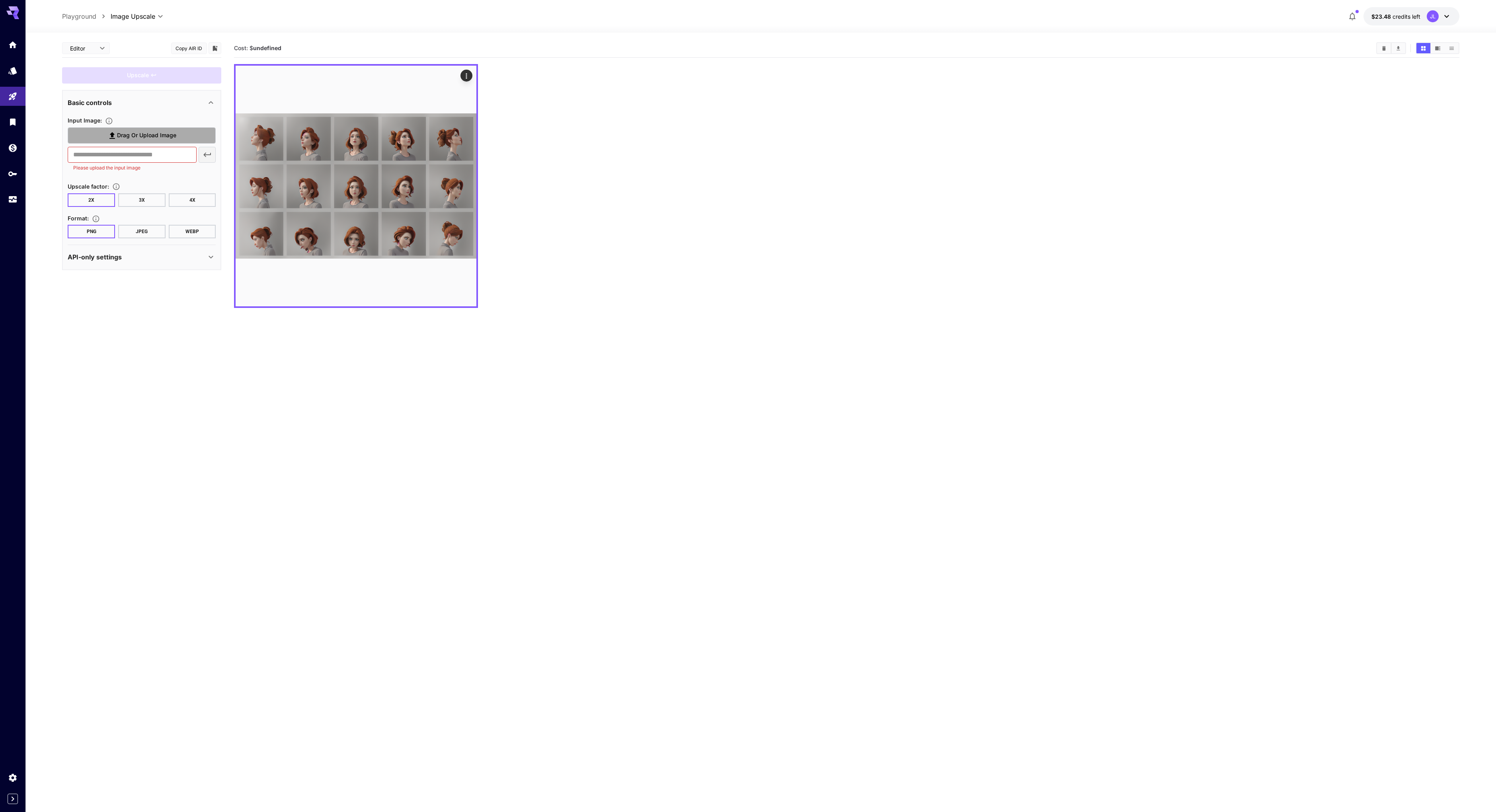
click at [119, 139] on span "Drag or upload image" at bounding box center [146, 136] width 59 height 10
click at [0, 0] on input "Drag or upload image" at bounding box center [0, 0] width 0 height 0
type input "**********"
click at [159, 76] on div "Upscale" at bounding box center [141, 75] width 159 height 16
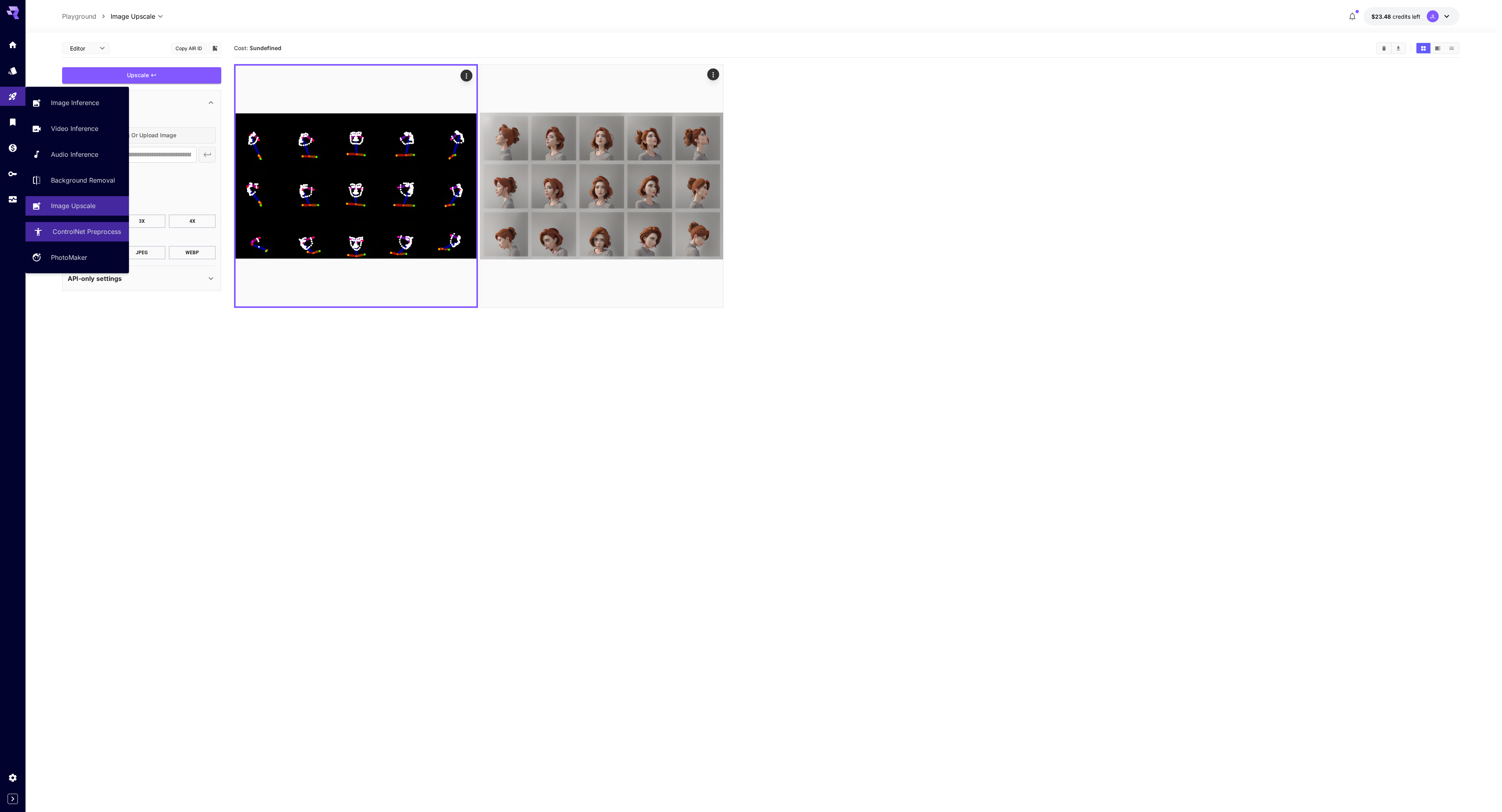
click at [74, 230] on p "ControlNet Preprocess" at bounding box center [87, 232] width 69 height 10
type input "**********"
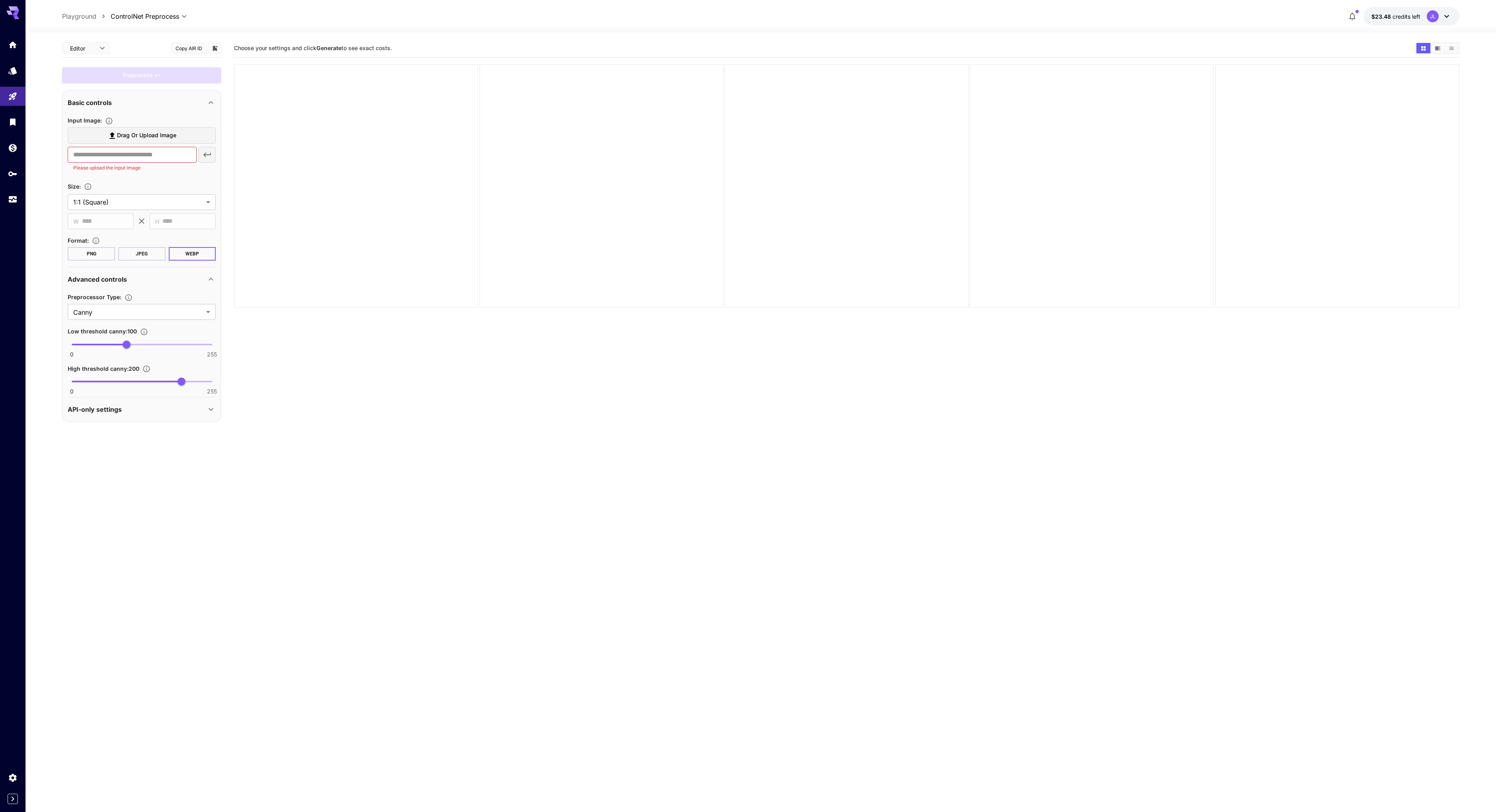
click at [127, 134] on span "Drag or upload image" at bounding box center [146, 136] width 59 height 10
click at [0, 0] on input "Drag or upload image" at bounding box center [0, 0] width 0 height 0
type input "**********"
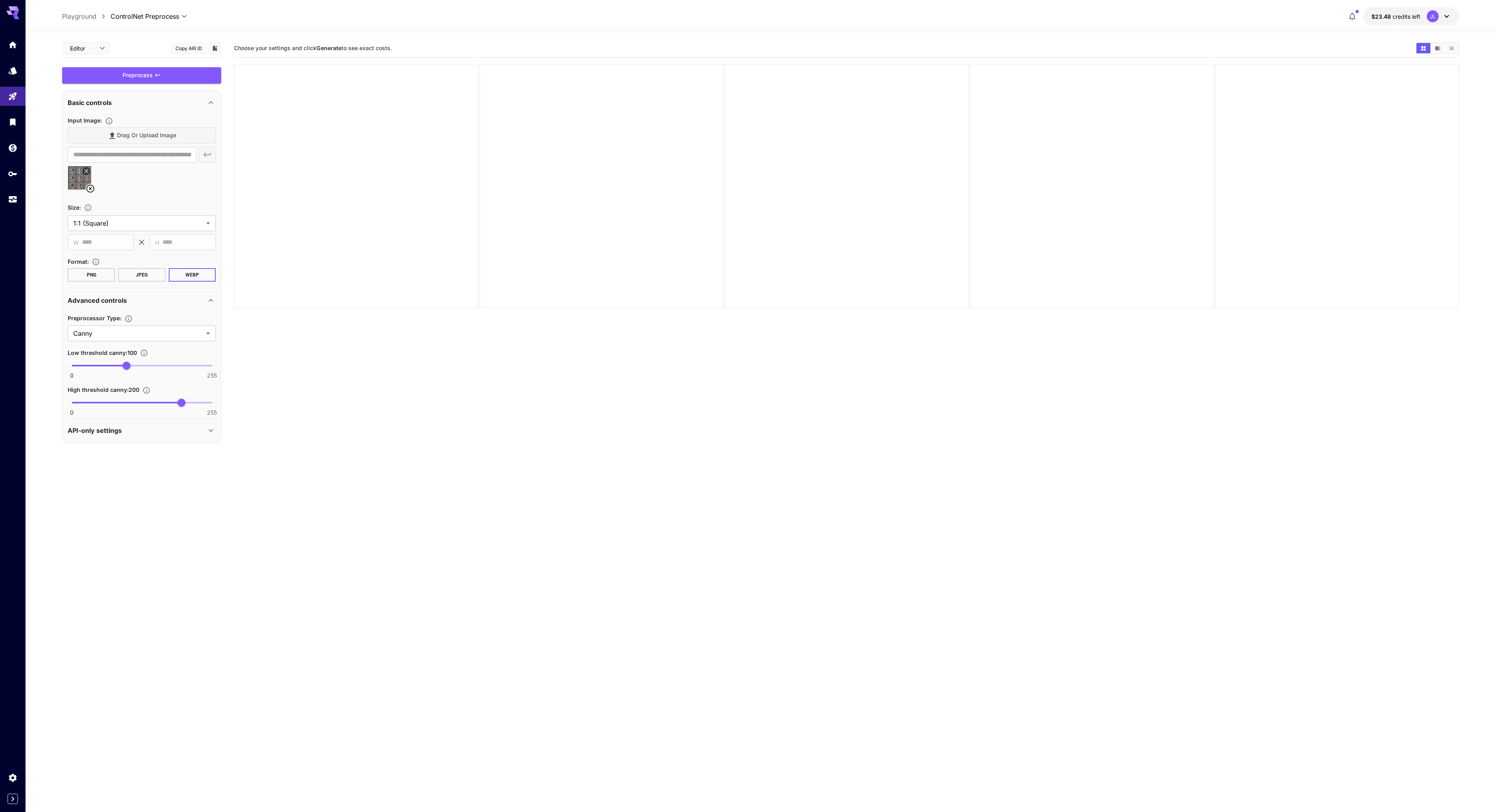
click at [90, 275] on button "PNG" at bounding box center [91, 275] width 47 height 14
click at [145, 332] on body "**********" at bounding box center [750, 437] width 1502 height 875
click at [116, 406] on span "Openpose" at bounding box center [141, 409] width 135 height 10
type input "********"
click at [117, 220] on body "**********" at bounding box center [750, 437] width 1502 height 875
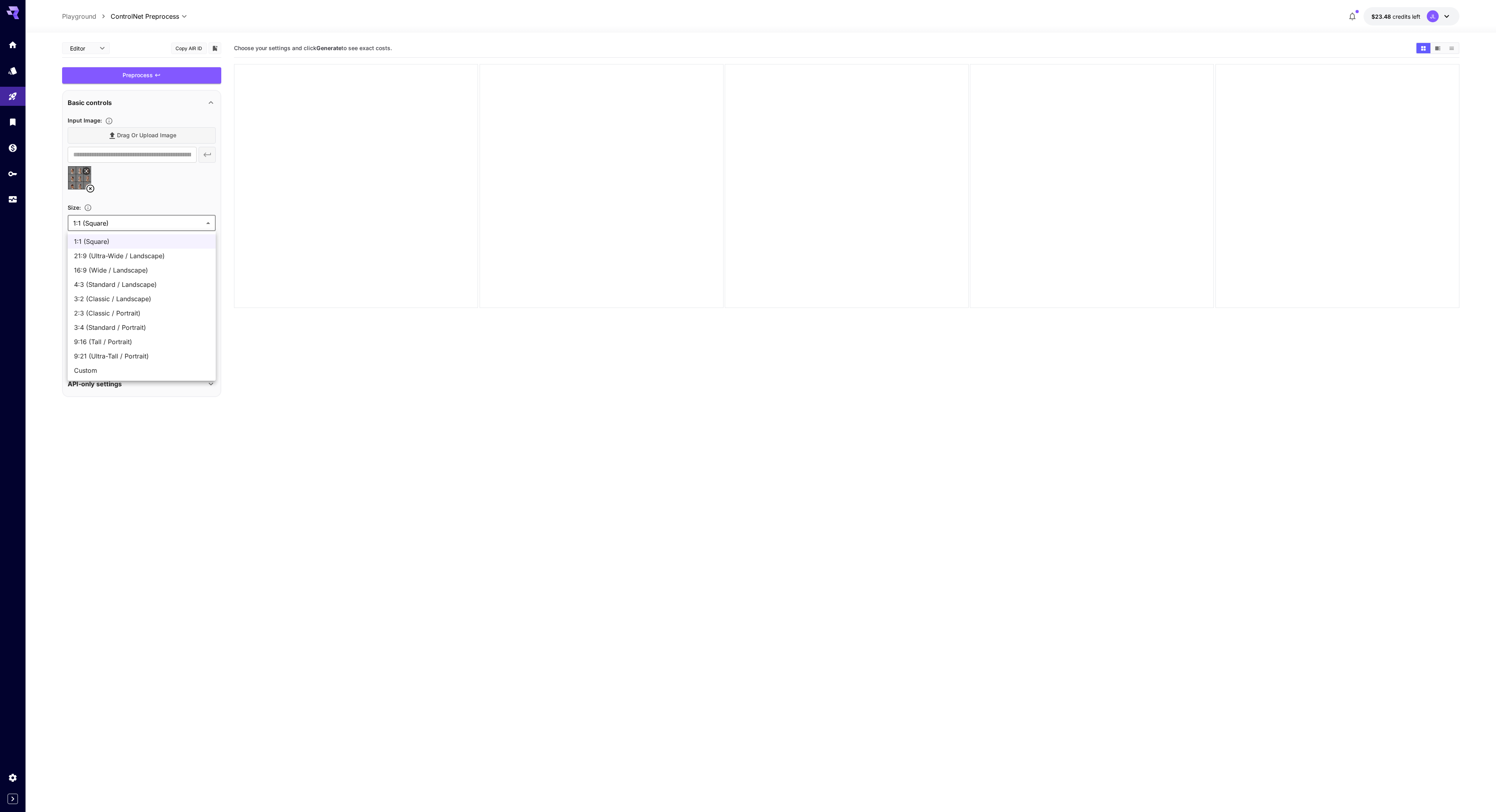
click at [147, 200] on div at bounding box center [751, 406] width 1502 height 812
click at [184, 71] on div "Preprocess" at bounding box center [141, 75] width 159 height 16
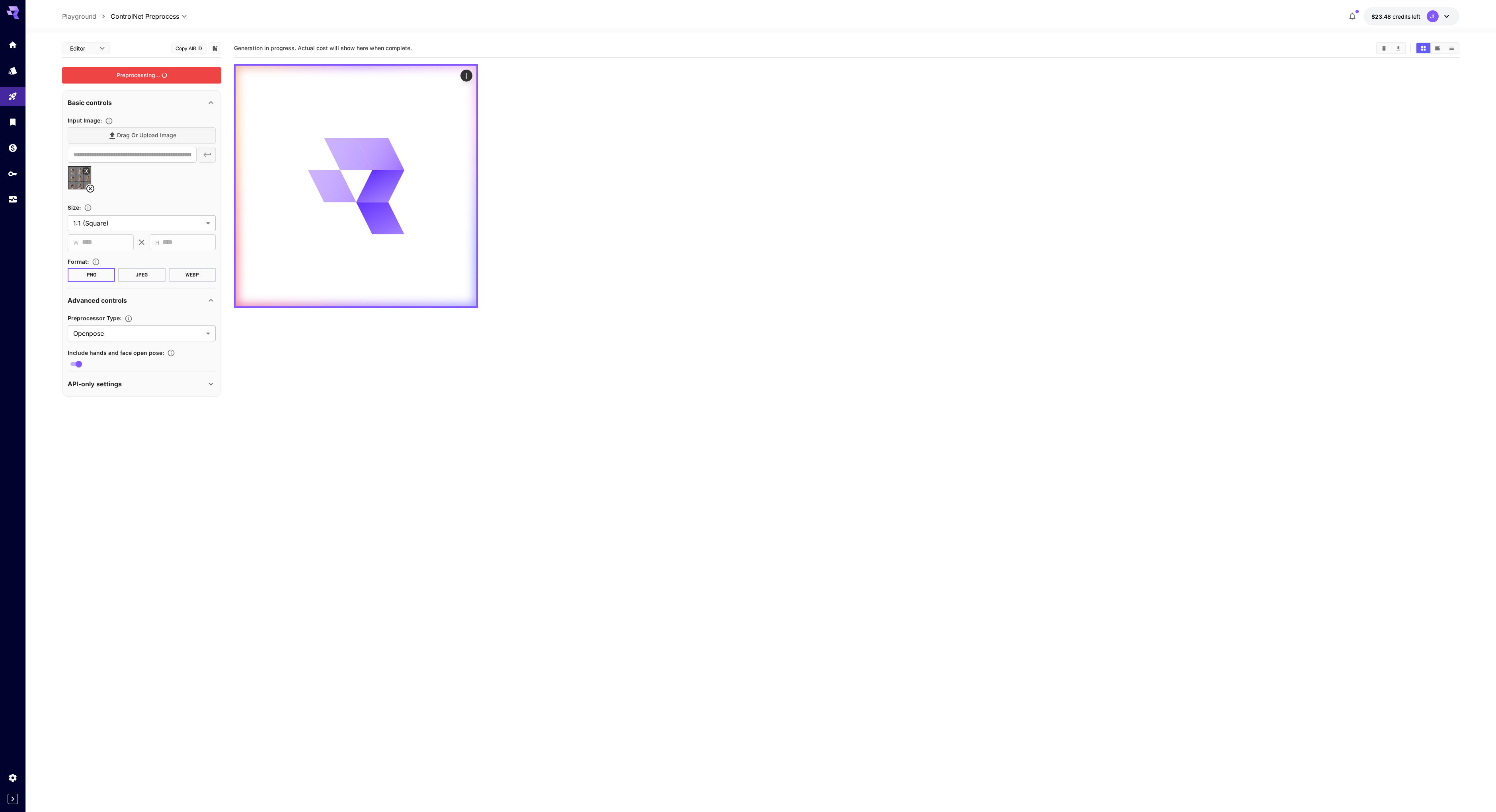
click at [210, 387] on icon at bounding box center [211, 385] width 10 height 10
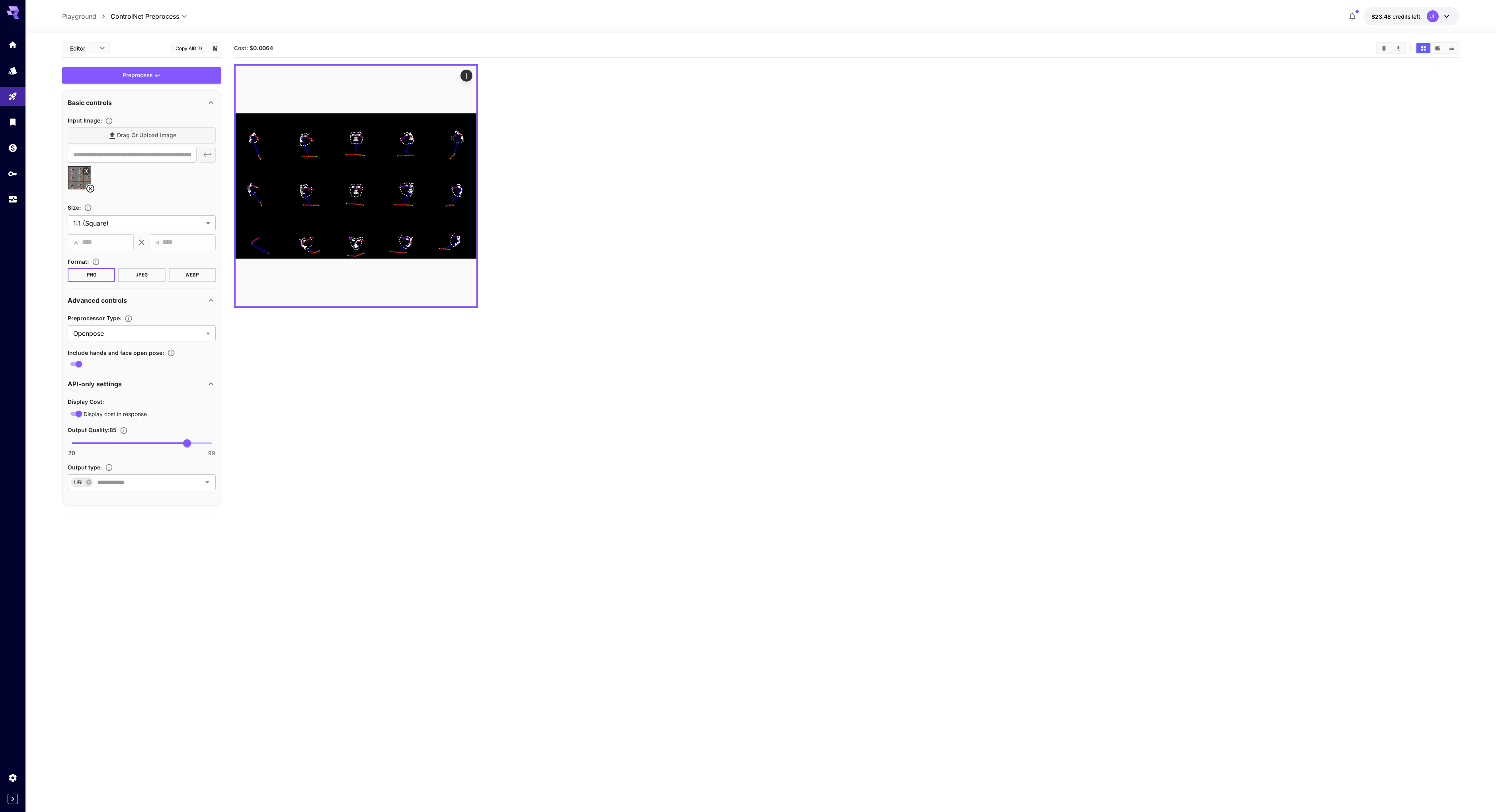
click at [48, 92] on section "**********" at bounding box center [760, 453] width 1471 height 842
